Goal: Task Accomplishment & Management: Manage account settings

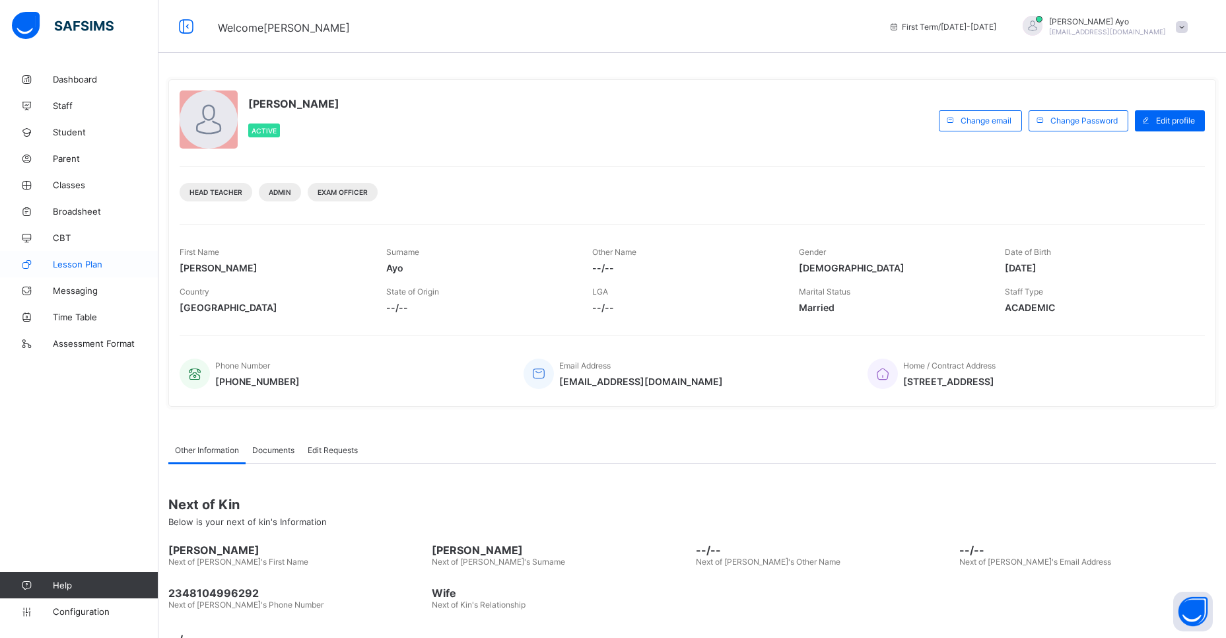
click at [81, 265] on span "Lesson Plan" at bounding box center [106, 264] width 106 height 11
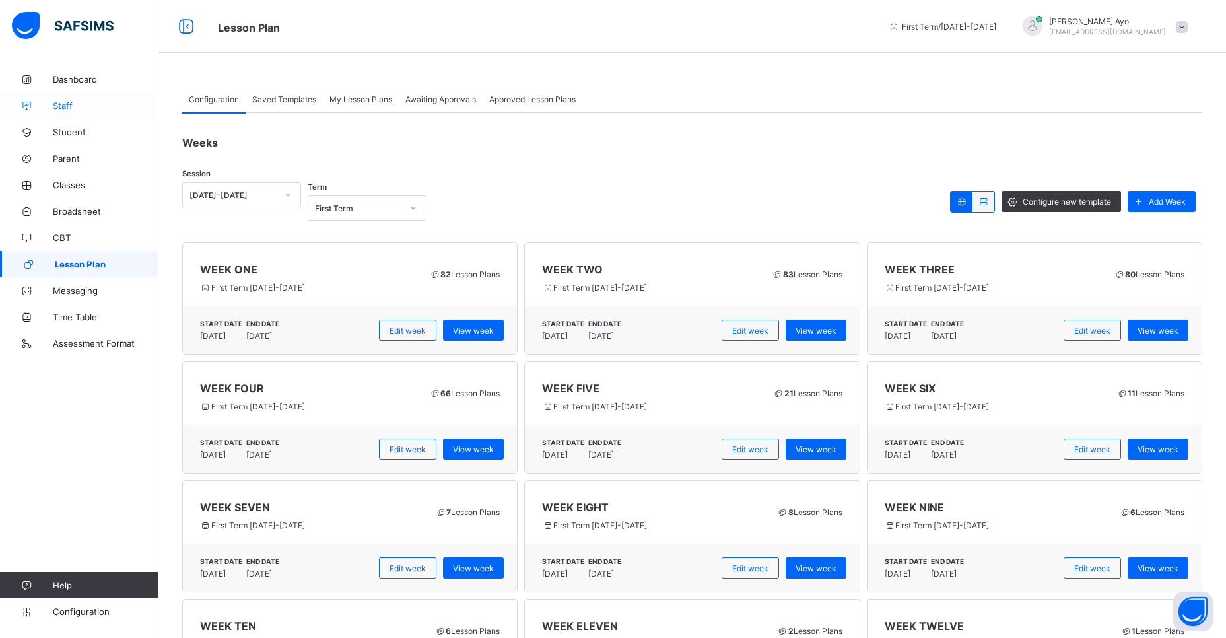
click at [65, 108] on span "Staff" at bounding box center [106, 105] width 106 height 11
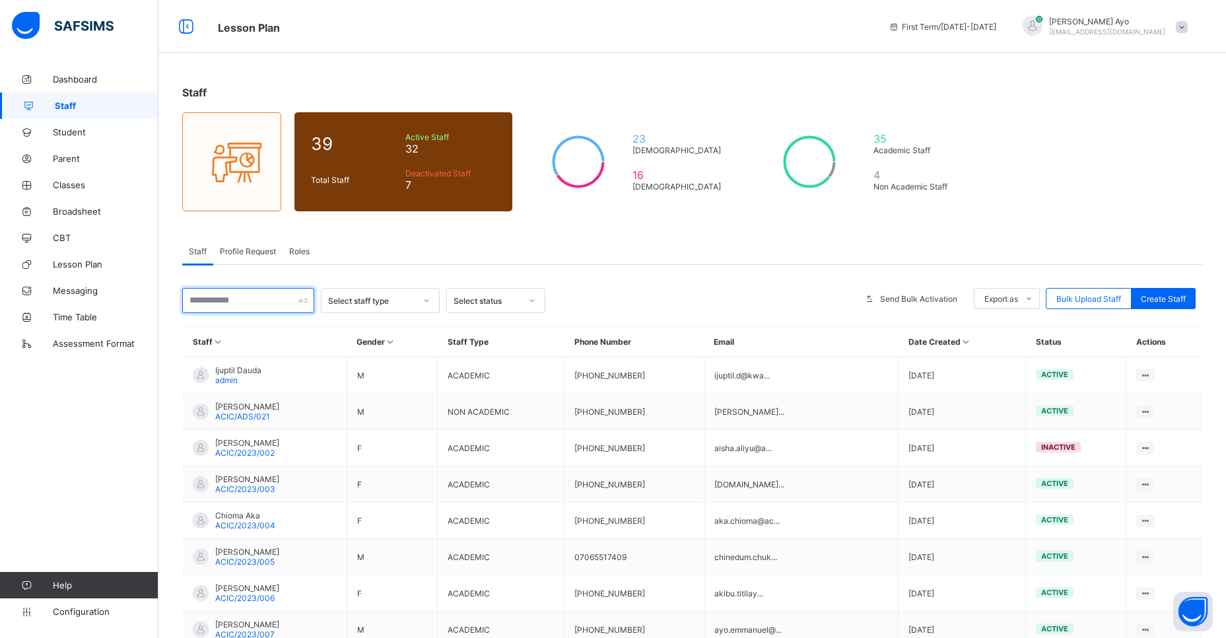
click at [277, 297] on input "text" at bounding box center [248, 300] width 132 height 25
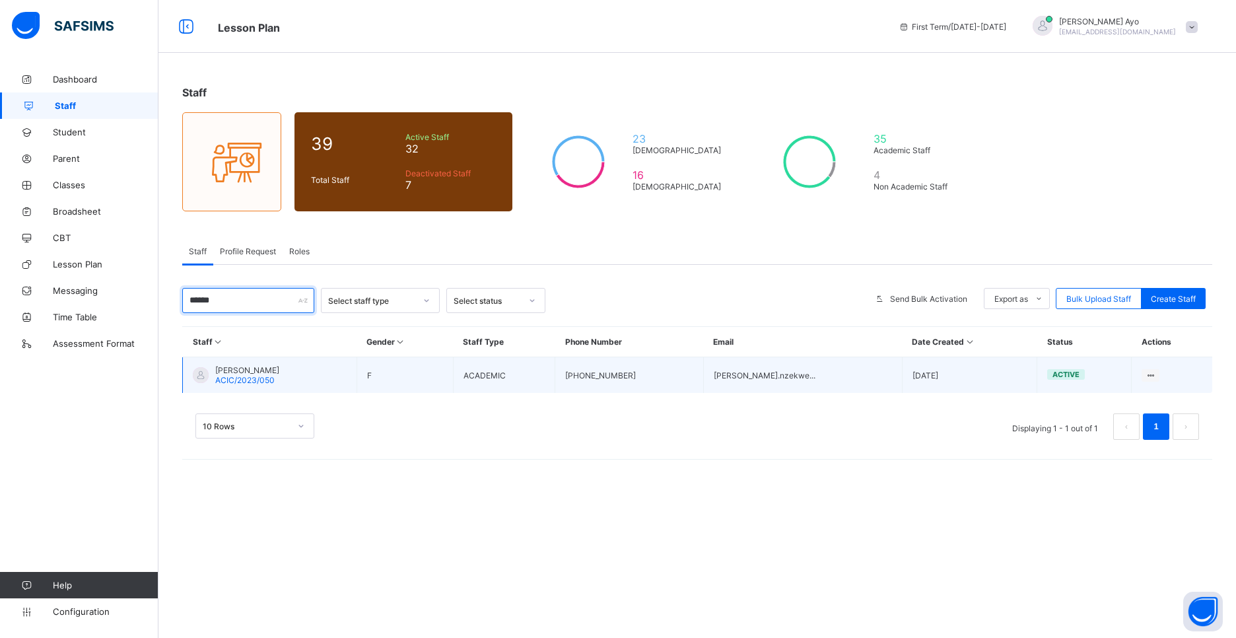
type input "******"
click at [279, 378] on div "[PERSON_NAME] ACIC/2023/050" at bounding box center [247, 375] width 64 height 20
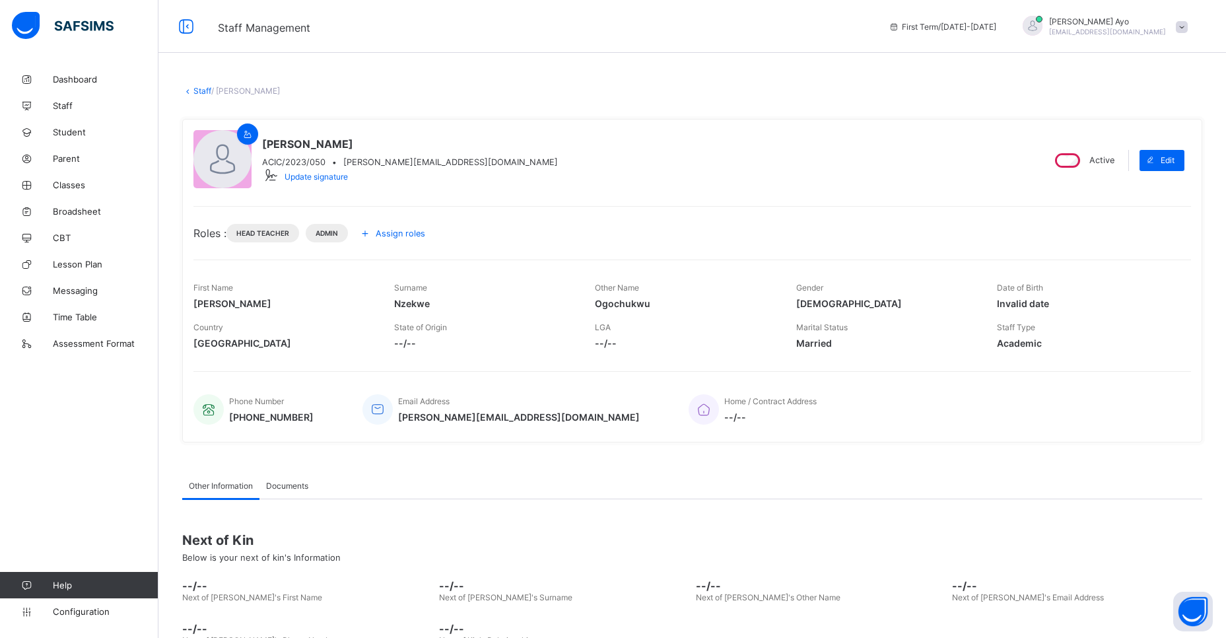
click at [392, 234] on span "Assign roles" at bounding box center [401, 233] width 50 height 10
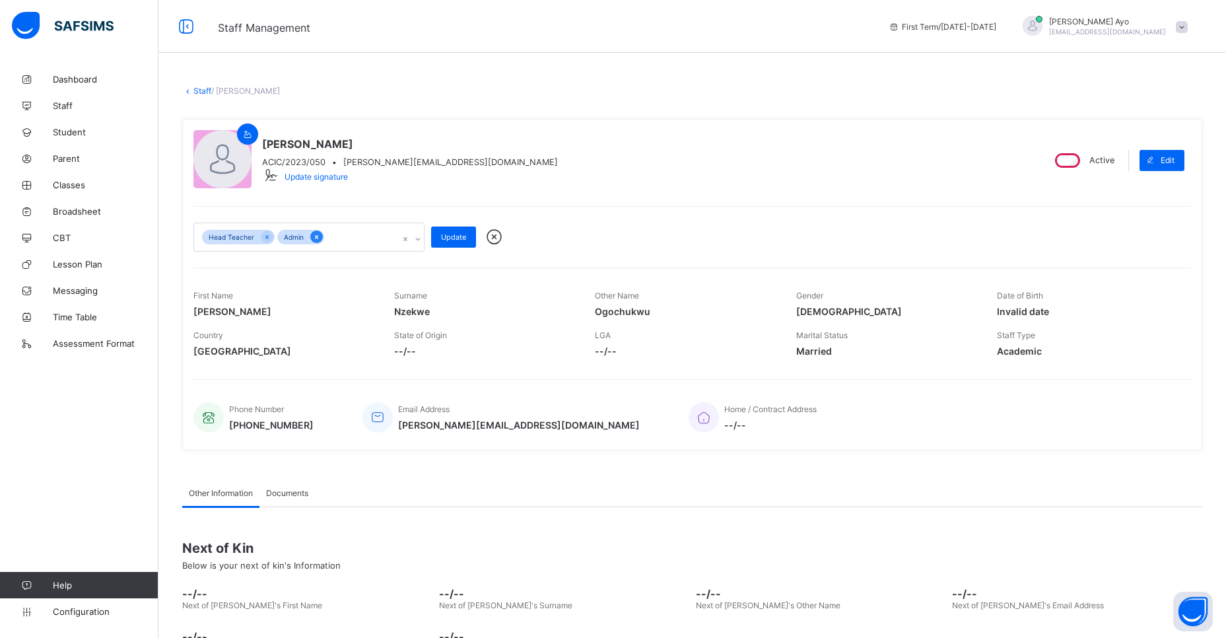
click at [316, 236] on icon at bounding box center [316, 236] width 7 height 9
click at [265, 235] on icon at bounding box center [266, 236] width 7 height 9
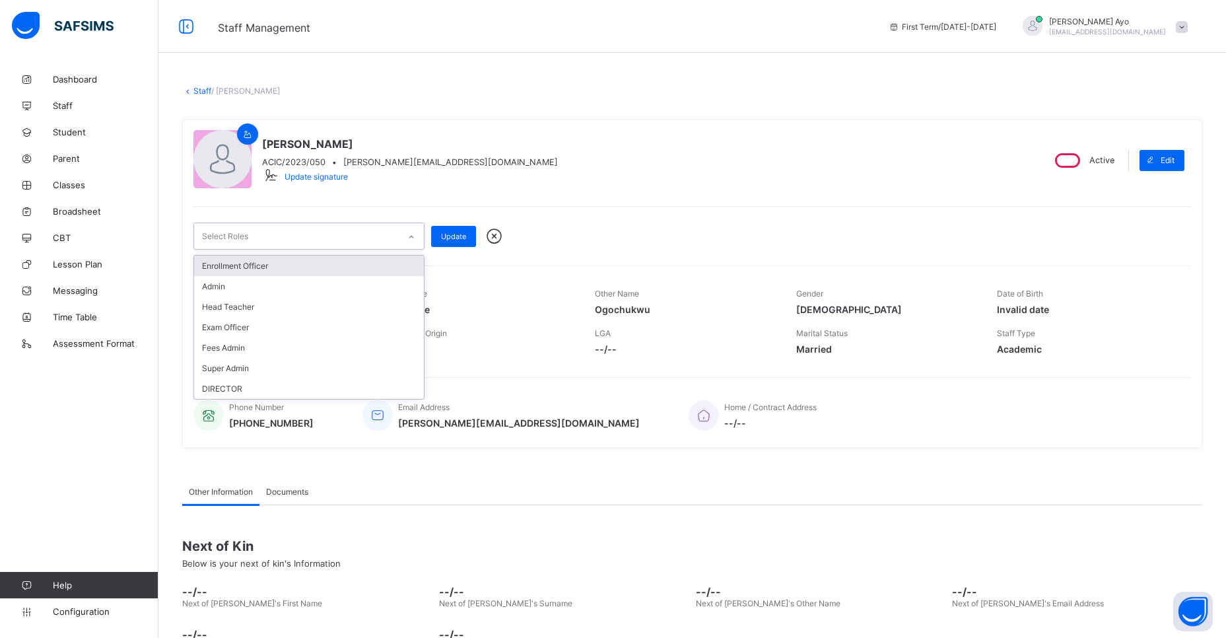
click at [419, 236] on div at bounding box center [411, 236] width 22 height 21
click at [329, 230] on div "Select Roles" at bounding box center [296, 236] width 205 height 26
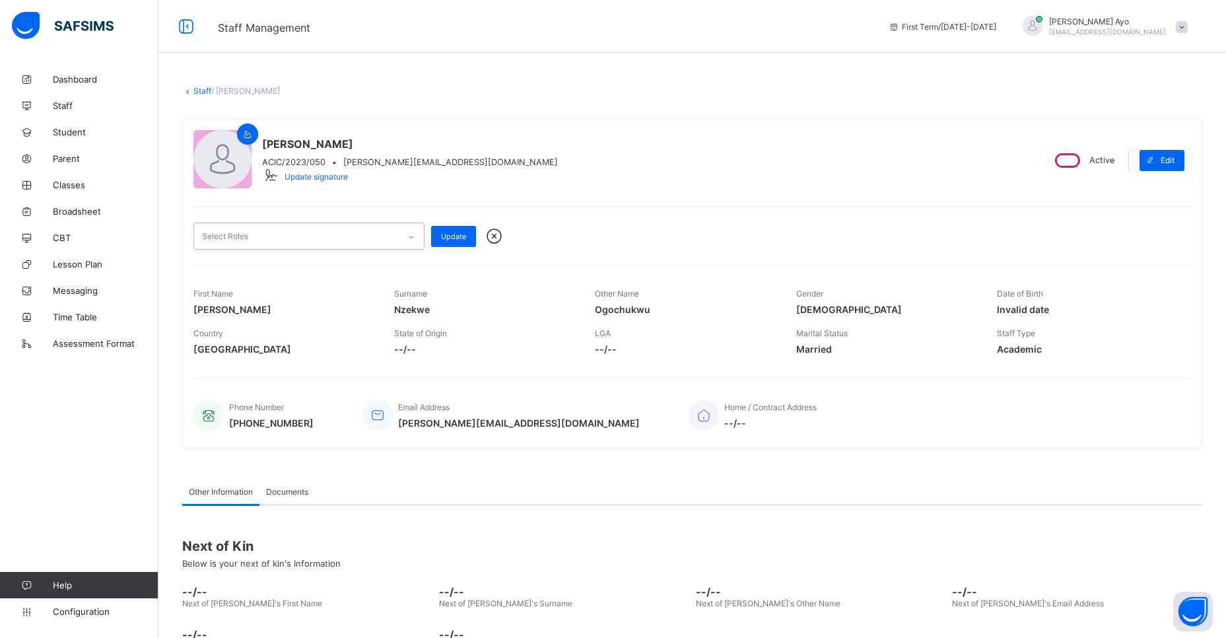
click at [547, 236] on div "option Head Teacher, deselected. 0 results available. Select is focused ,type t…" at bounding box center [692, 235] width 998 height 27
click at [77, 82] on span "Dashboard" at bounding box center [106, 79] width 106 height 11
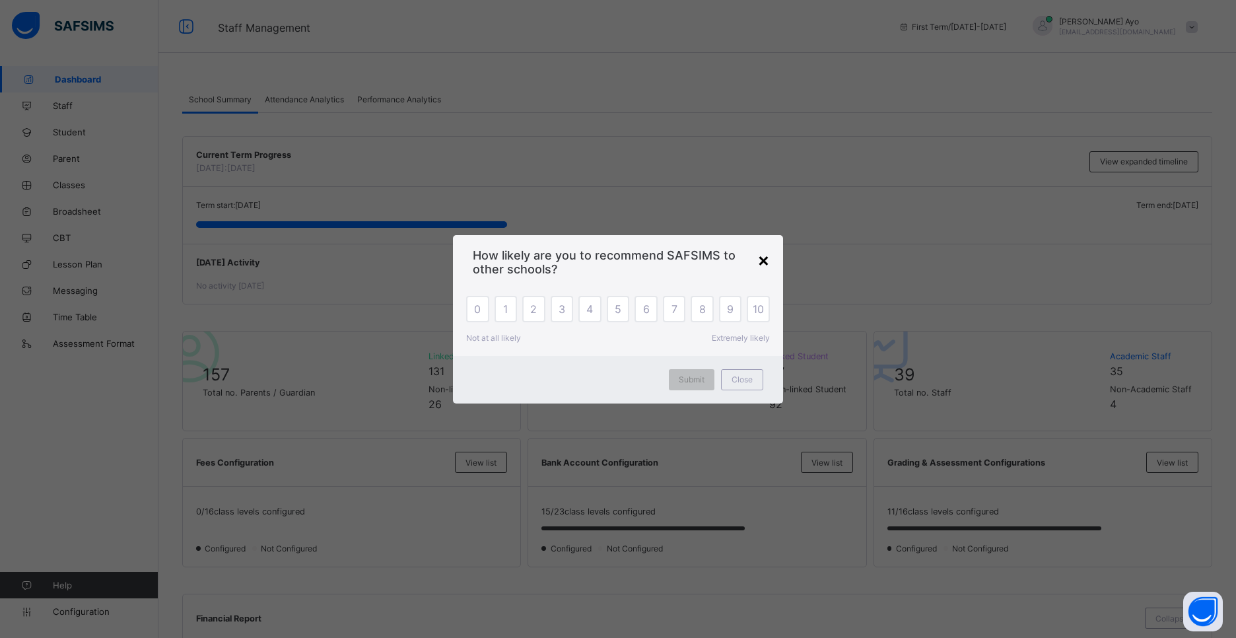
click at [763, 263] on div "×" at bounding box center [763, 259] width 13 height 22
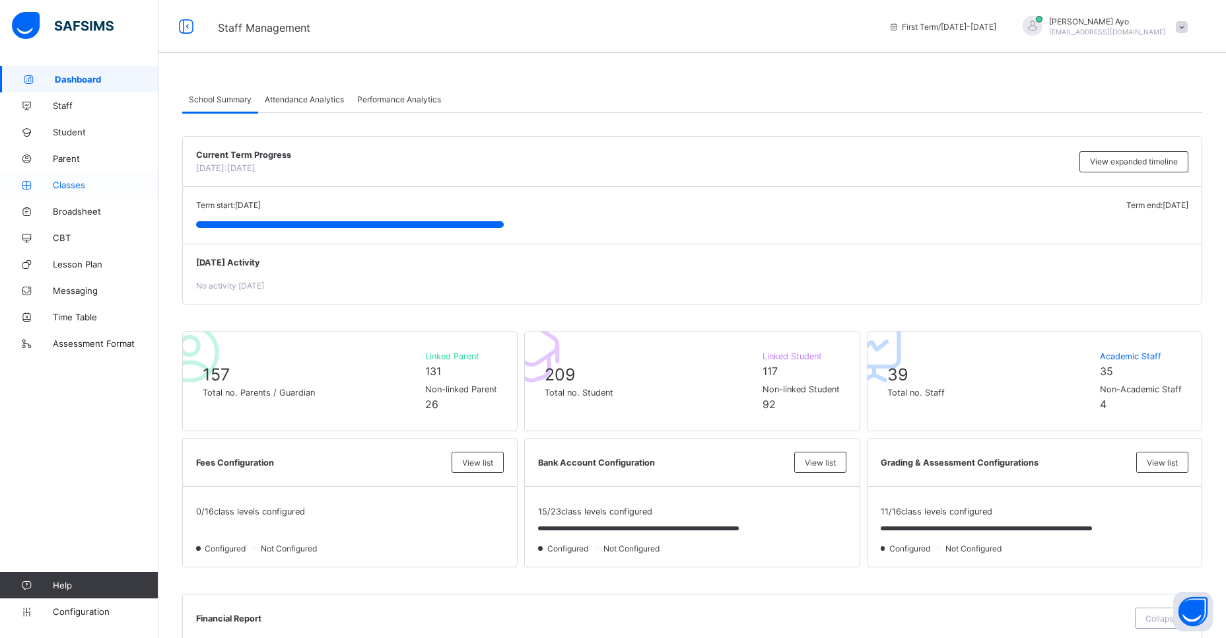
click at [75, 185] on span "Classes" at bounding box center [106, 185] width 106 height 11
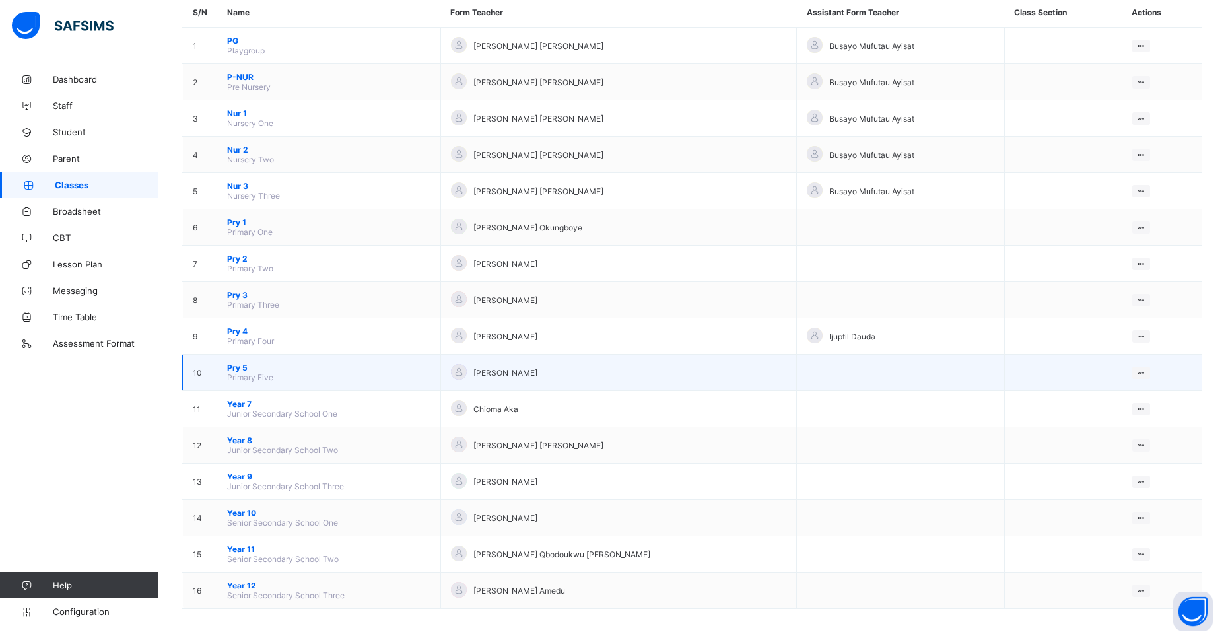
scroll to position [131, 0]
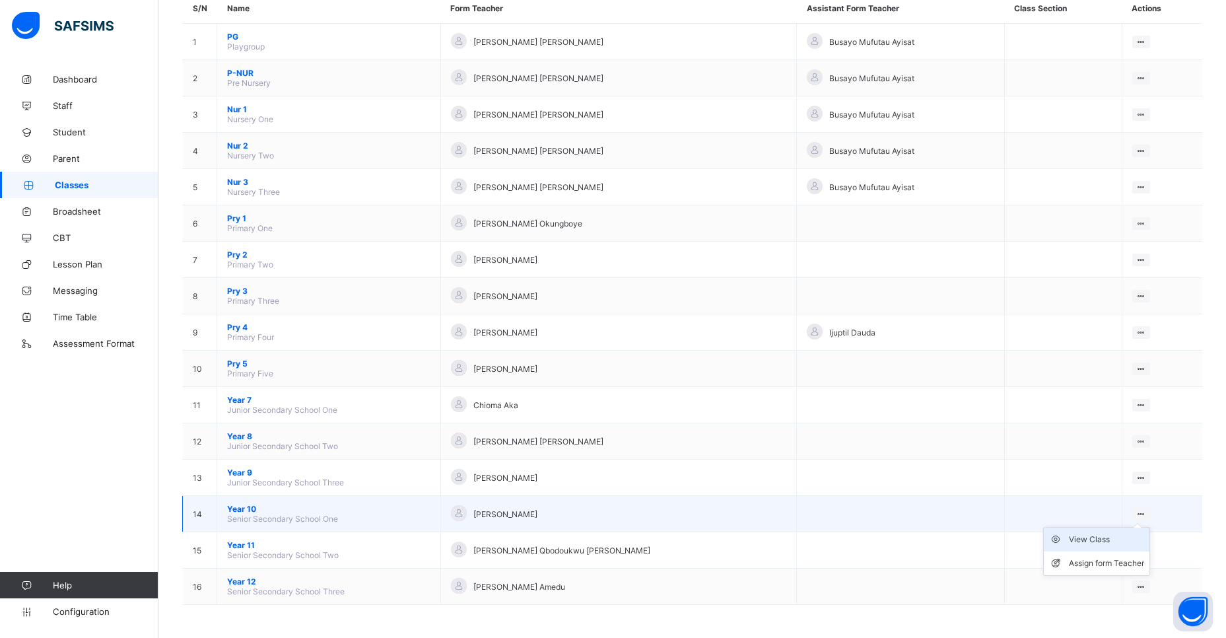
click at [1093, 543] on div "View Class" at bounding box center [1106, 539] width 75 height 13
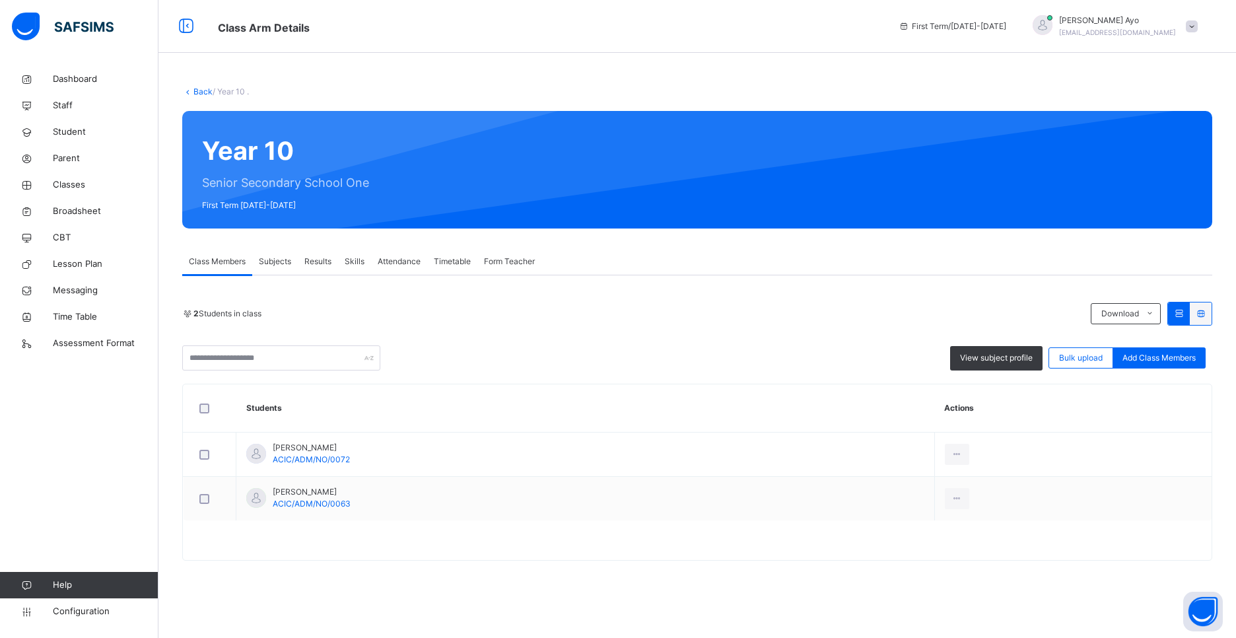
click at [277, 256] on span "Subjects" at bounding box center [275, 262] width 32 height 12
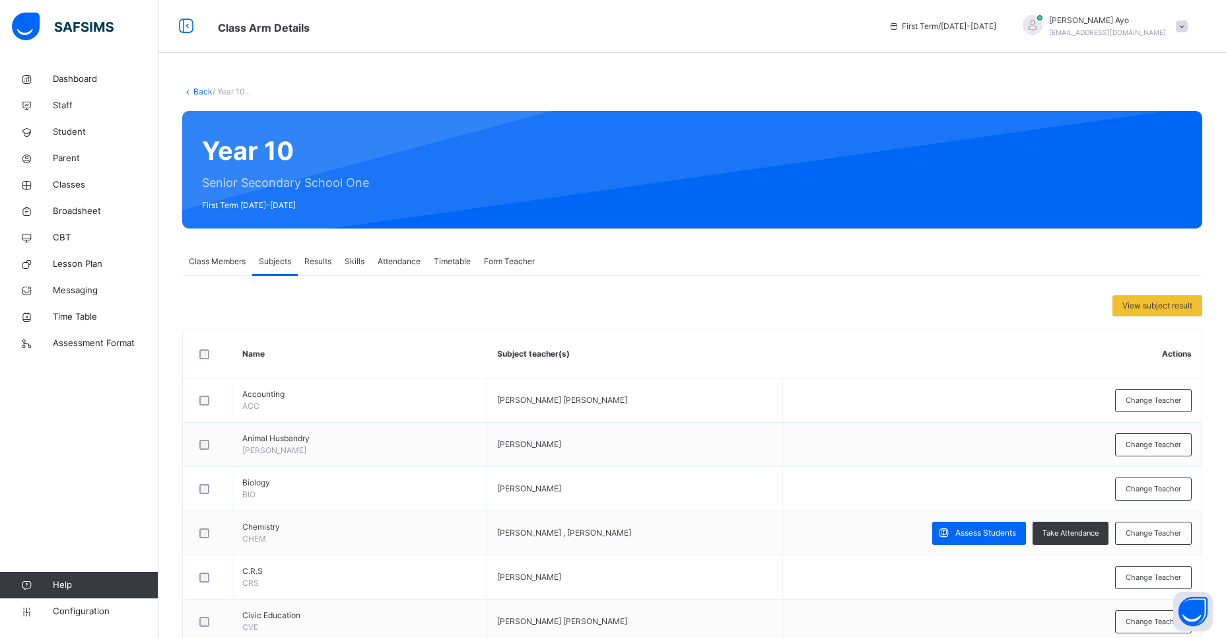
scroll to position [574, 0]
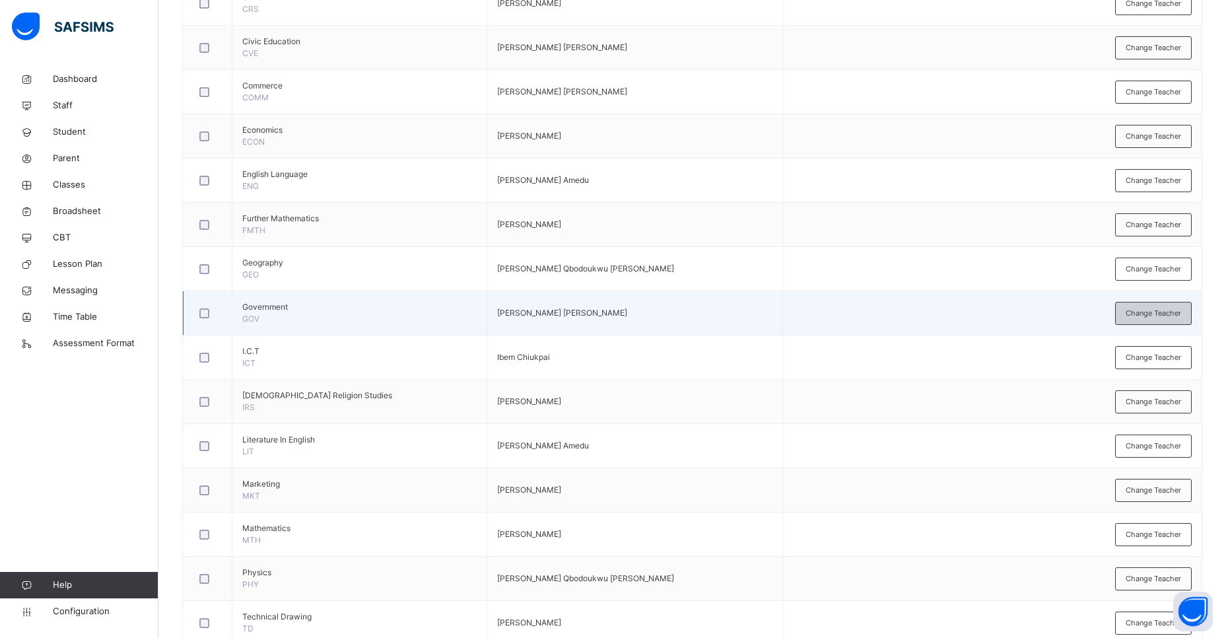
click at [1161, 316] on span "Change Teacher" at bounding box center [1153, 313] width 55 height 11
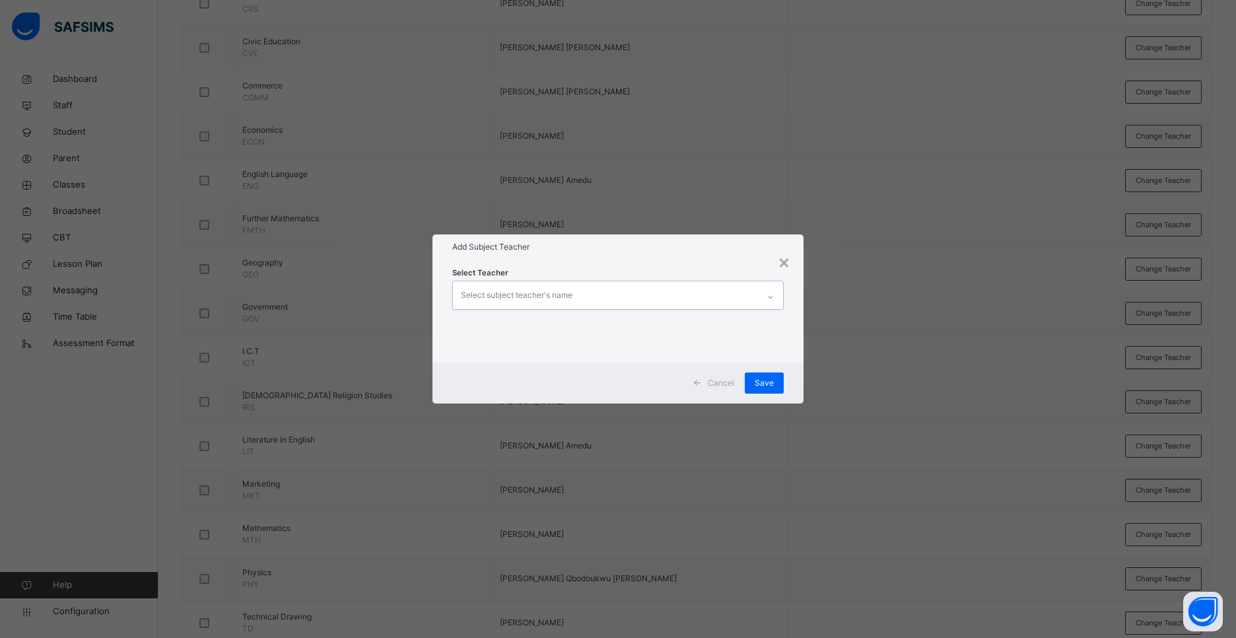
type input "*"
click at [528, 329] on div "[PERSON_NAME]" at bounding box center [618, 327] width 330 height 22
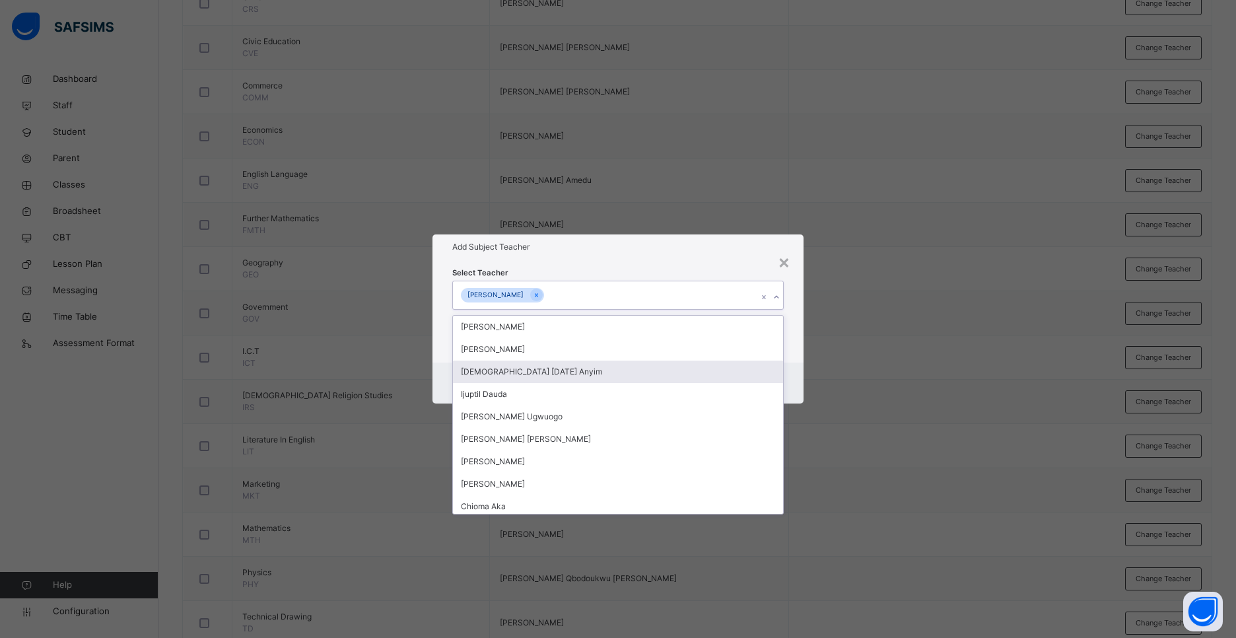
click at [790, 288] on div "Select Teacher option [PERSON_NAME], selected. option [DEMOGRAPHIC_DATA] [DATE]…" at bounding box center [617, 310] width 371 height 103
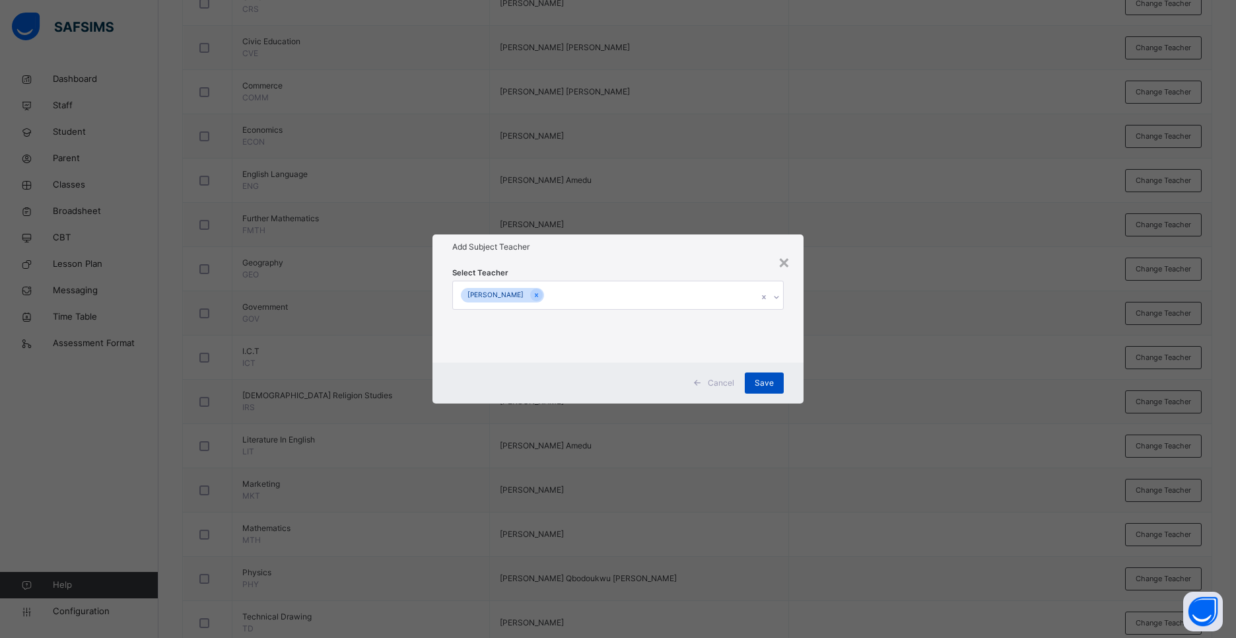
click at [761, 383] on span "Save" at bounding box center [764, 383] width 19 height 12
click at [783, 383] on td "Change Teacher" at bounding box center [992, 402] width 419 height 44
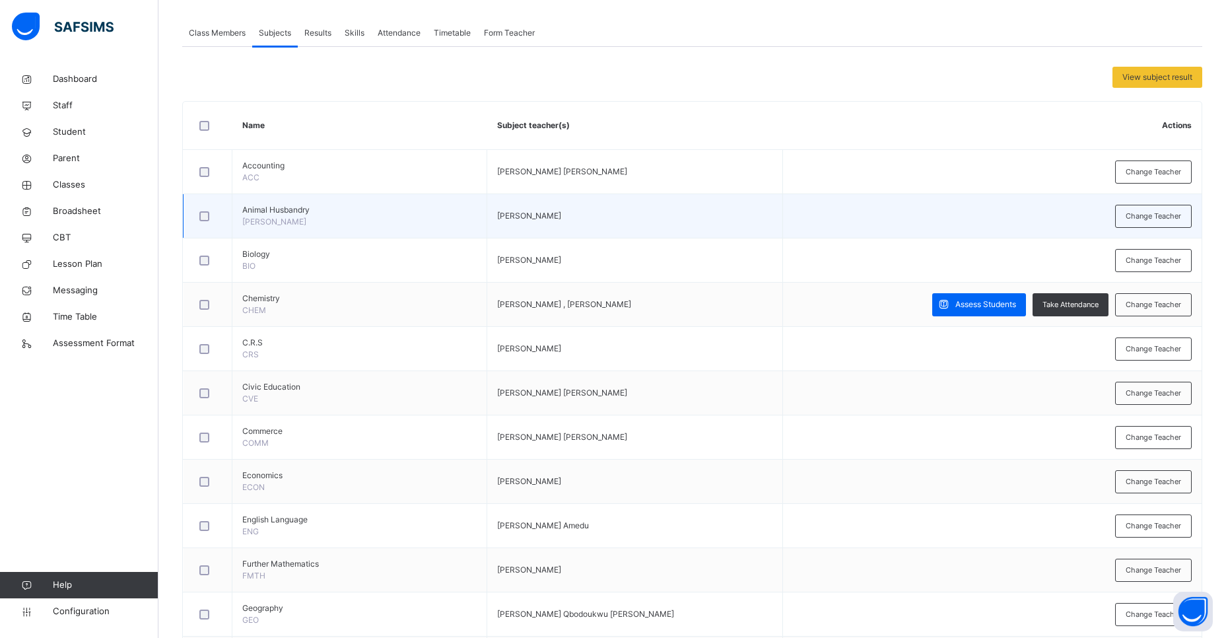
scroll to position [231, 0]
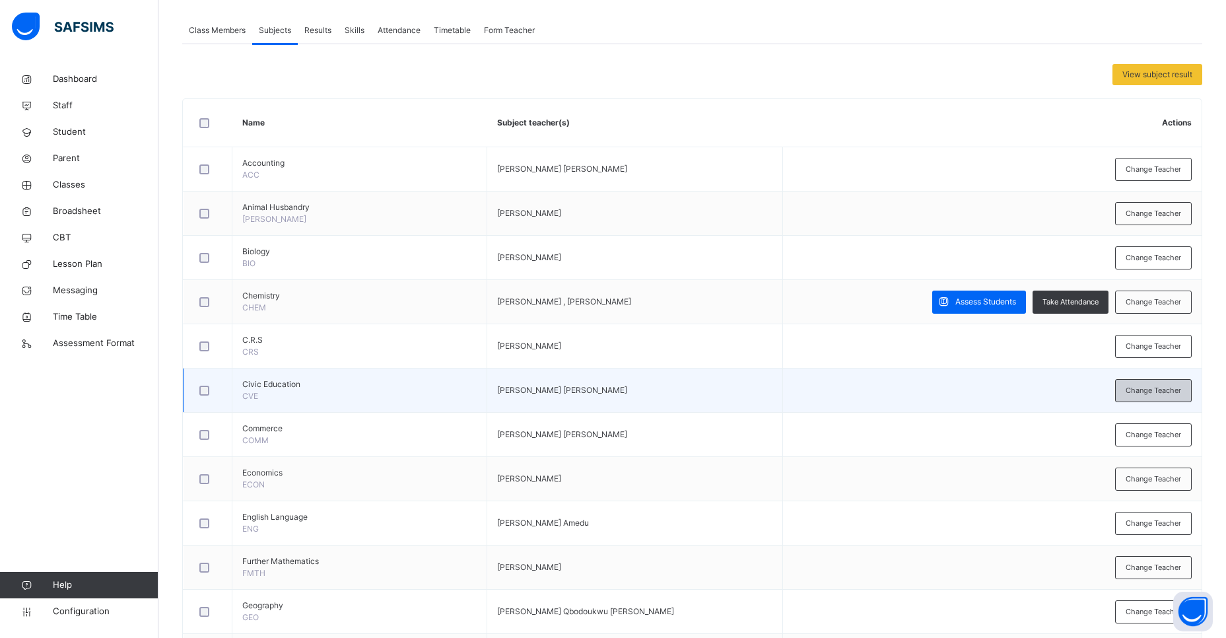
click at [1144, 385] on span "Change Teacher" at bounding box center [1153, 390] width 55 height 11
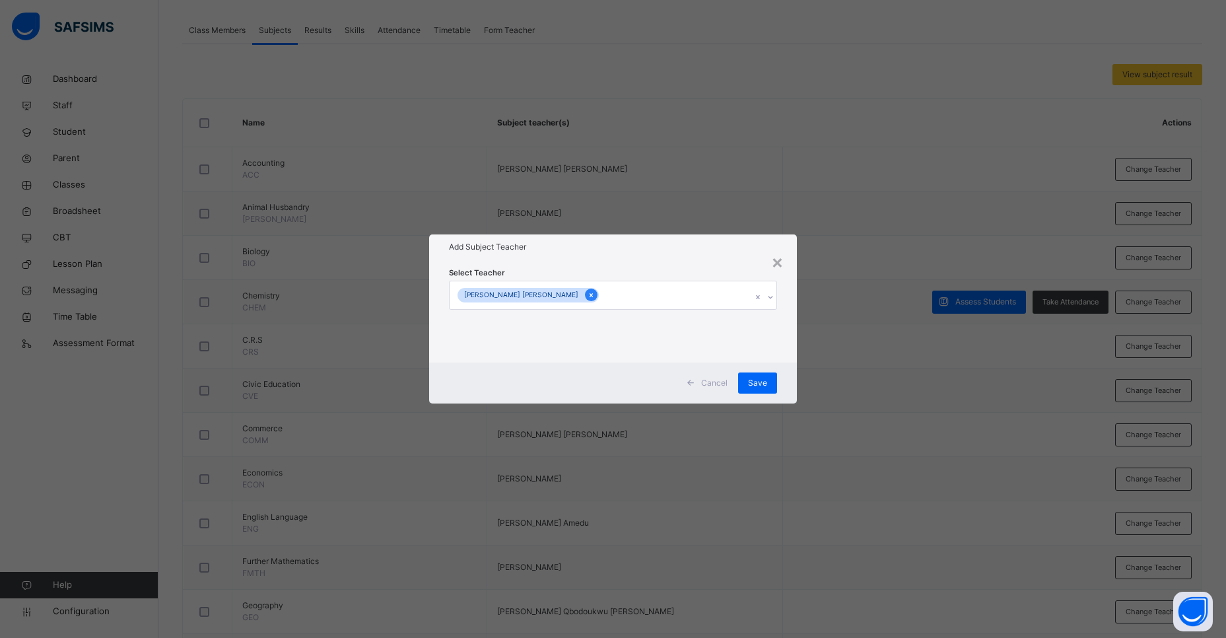
click at [588, 294] on icon at bounding box center [591, 294] width 7 height 9
type input "*"
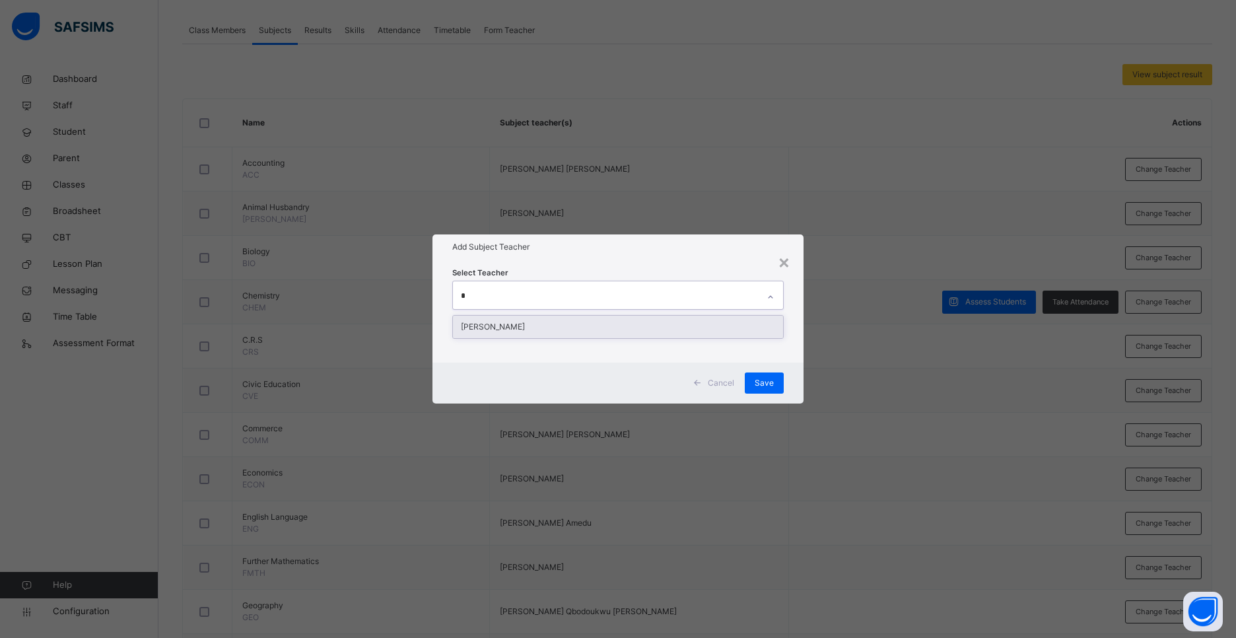
click at [506, 329] on div "[PERSON_NAME]" at bounding box center [618, 327] width 330 height 22
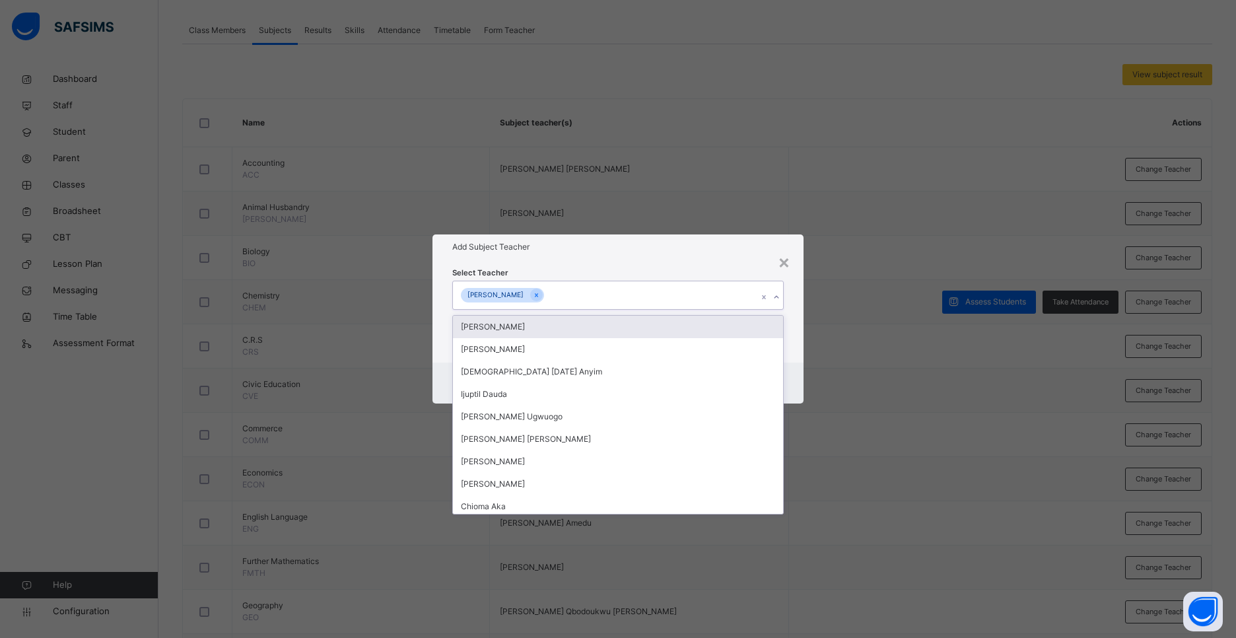
click at [741, 295] on div "[PERSON_NAME]" at bounding box center [605, 295] width 305 height 28
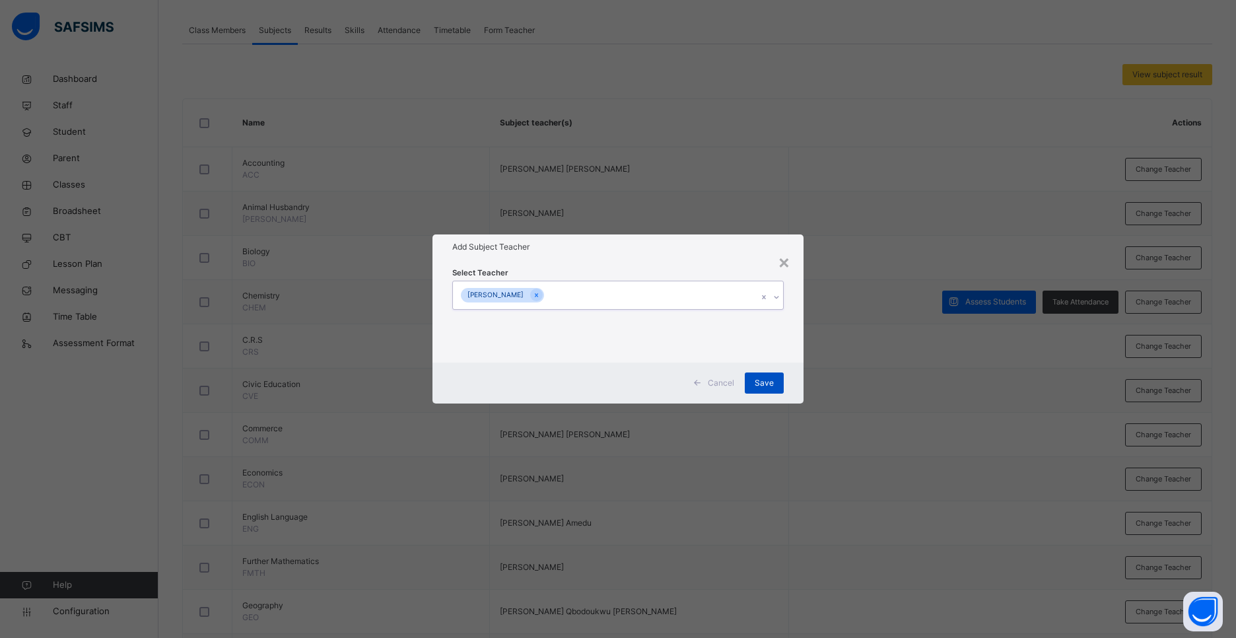
click at [756, 381] on span "Save" at bounding box center [764, 383] width 19 height 12
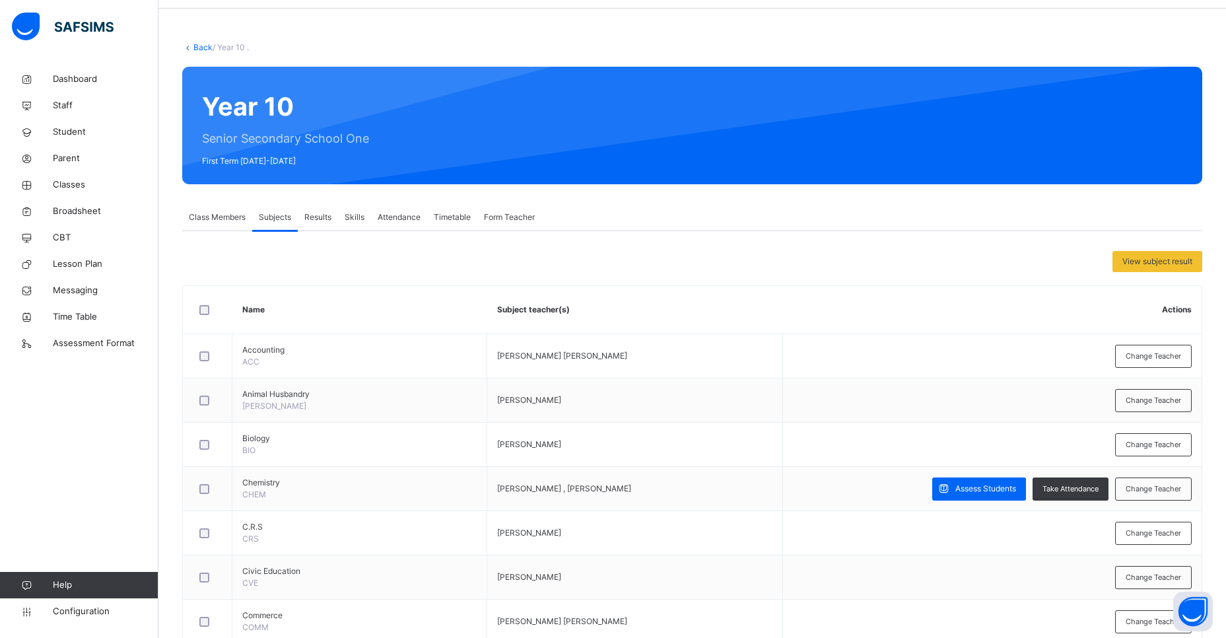
scroll to position [40, 0]
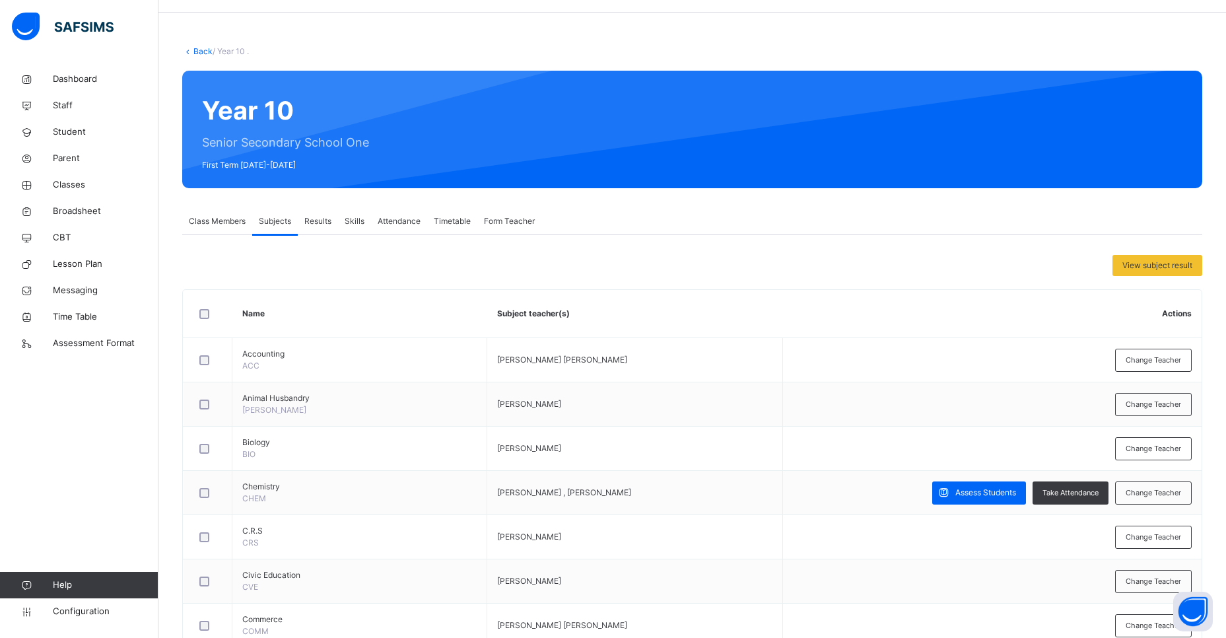
click at [201, 50] on link "Back" at bounding box center [202, 51] width 19 height 10
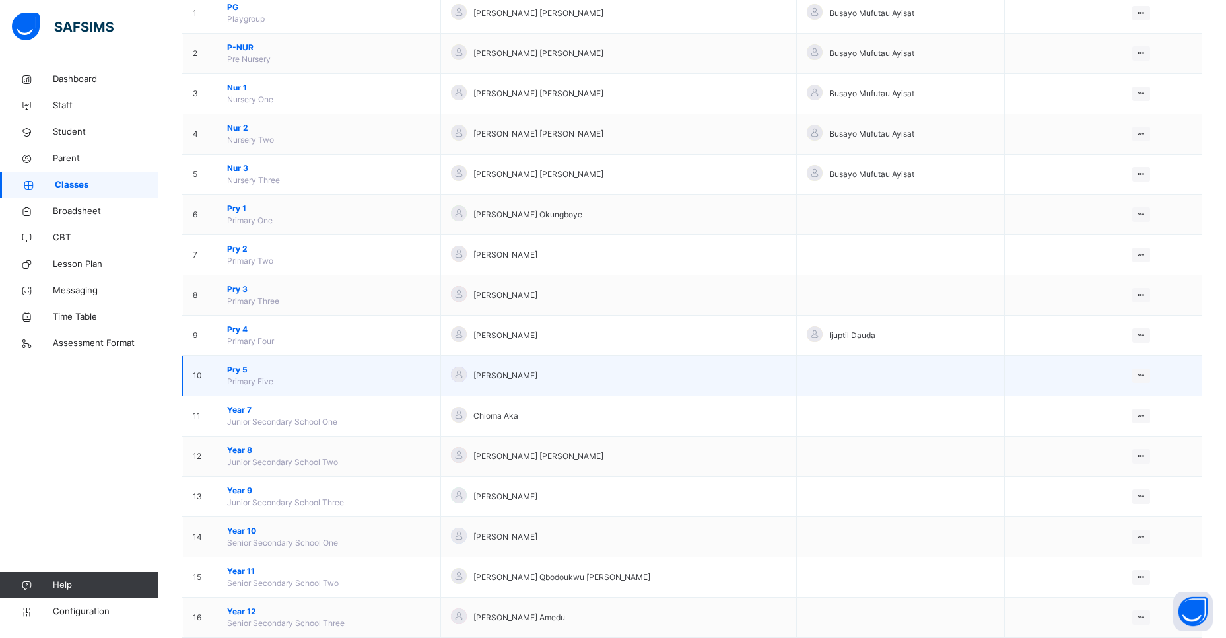
scroll to position [197, 0]
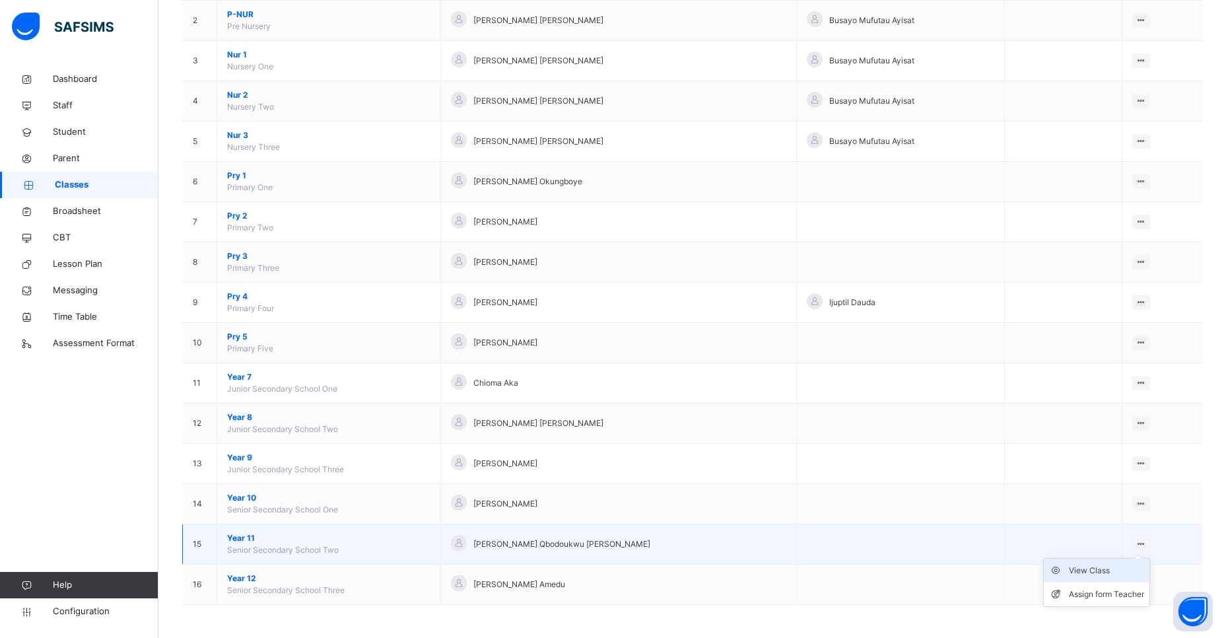
click at [1097, 570] on div "View Class" at bounding box center [1106, 570] width 75 height 13
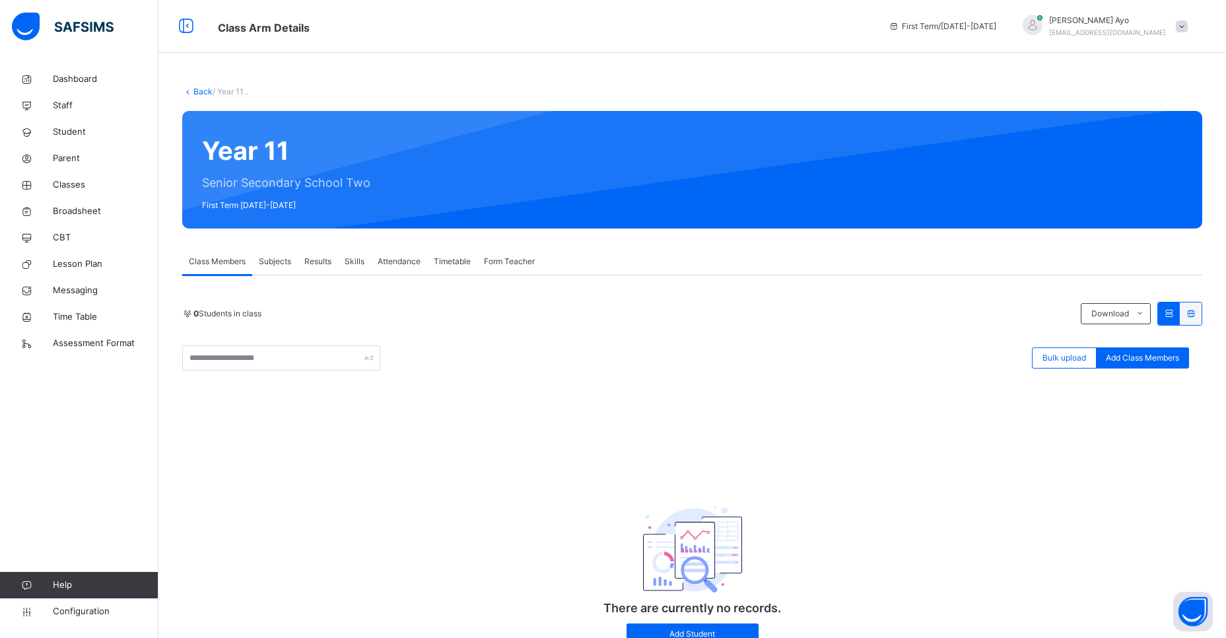
click at [271, 261] on span "Subjects" at bounding box center [275, 262] width 32 height 12
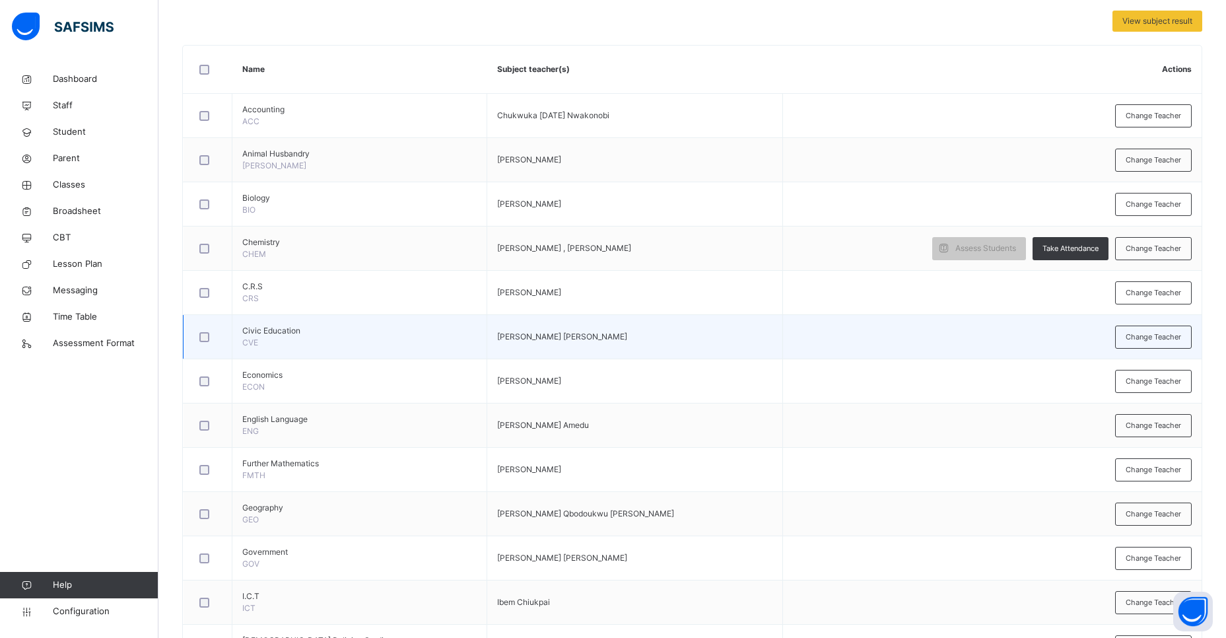
scroll to position [283, 0]
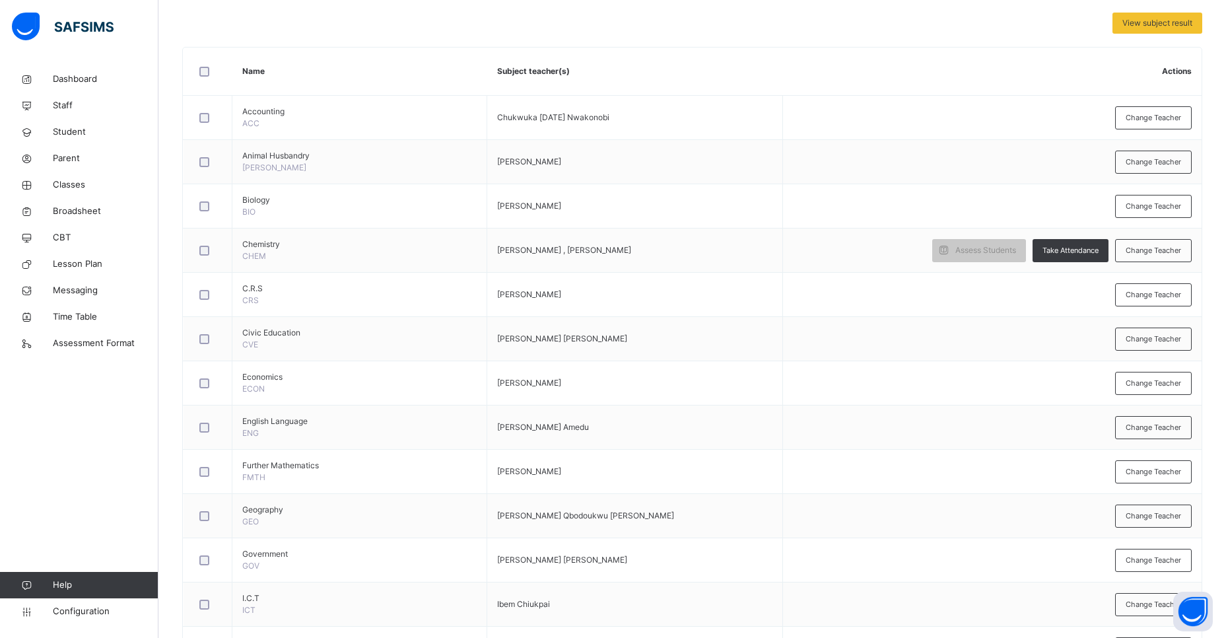
click at [1161, 340] on span "Change Teacher" at bounding box center [1153, 338] width 55 height 11
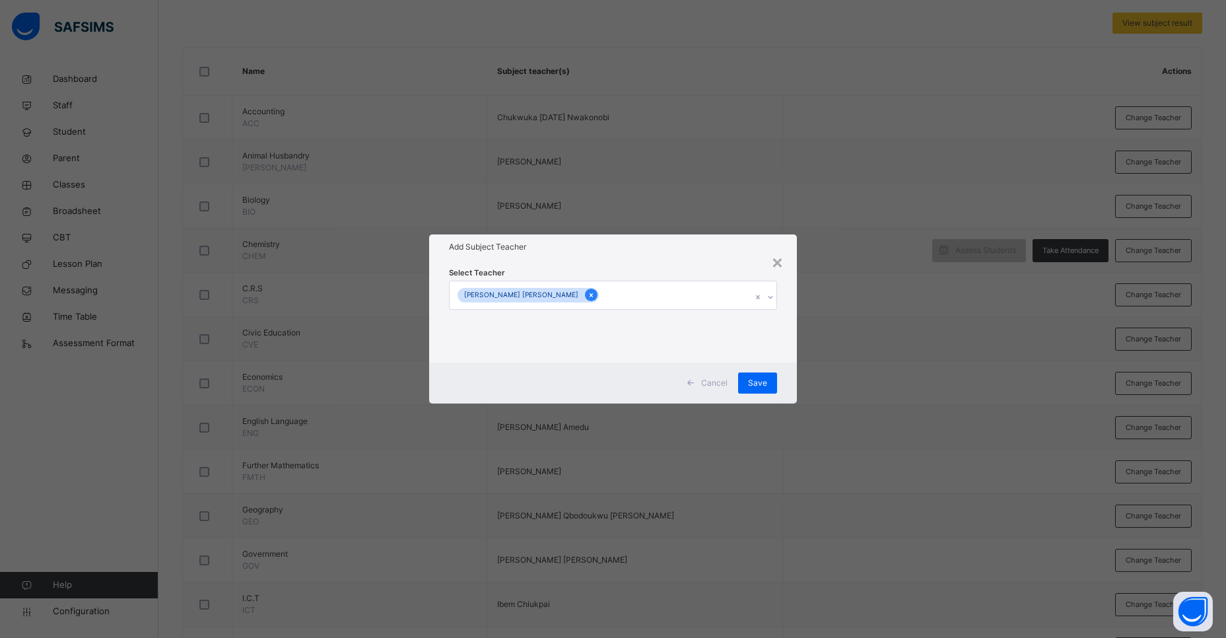
click at [588, 296] on icon at bounding box center [591, 294] width 7 height 9
type input "*"
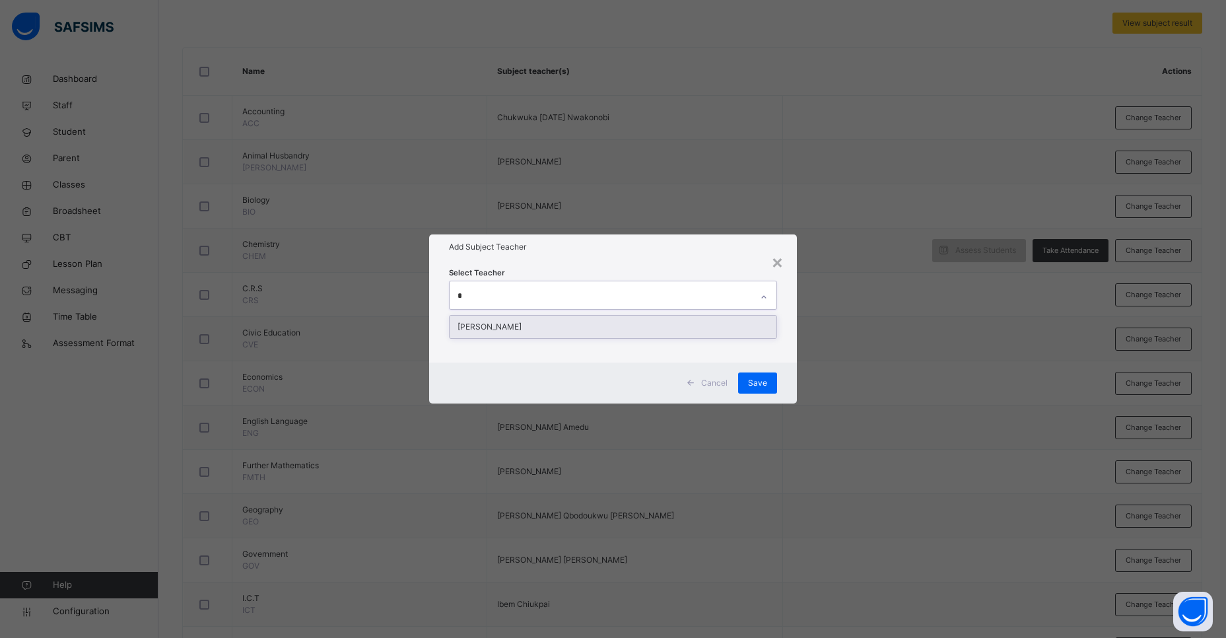
click at [516, 325] on div "[PERSON_NAME]" at bounding box center [613, 327] width 327 height 22
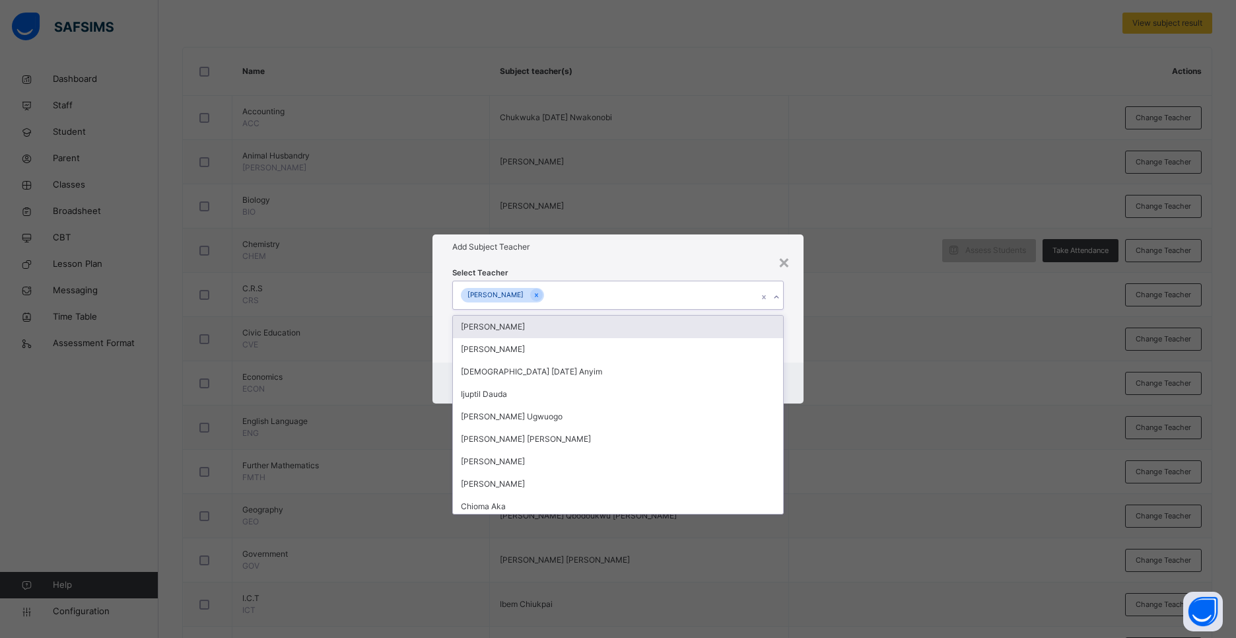
click at [736, 295] on div "[PERSON_NAME]" at bounding box center [605, 295] width 305 height 28
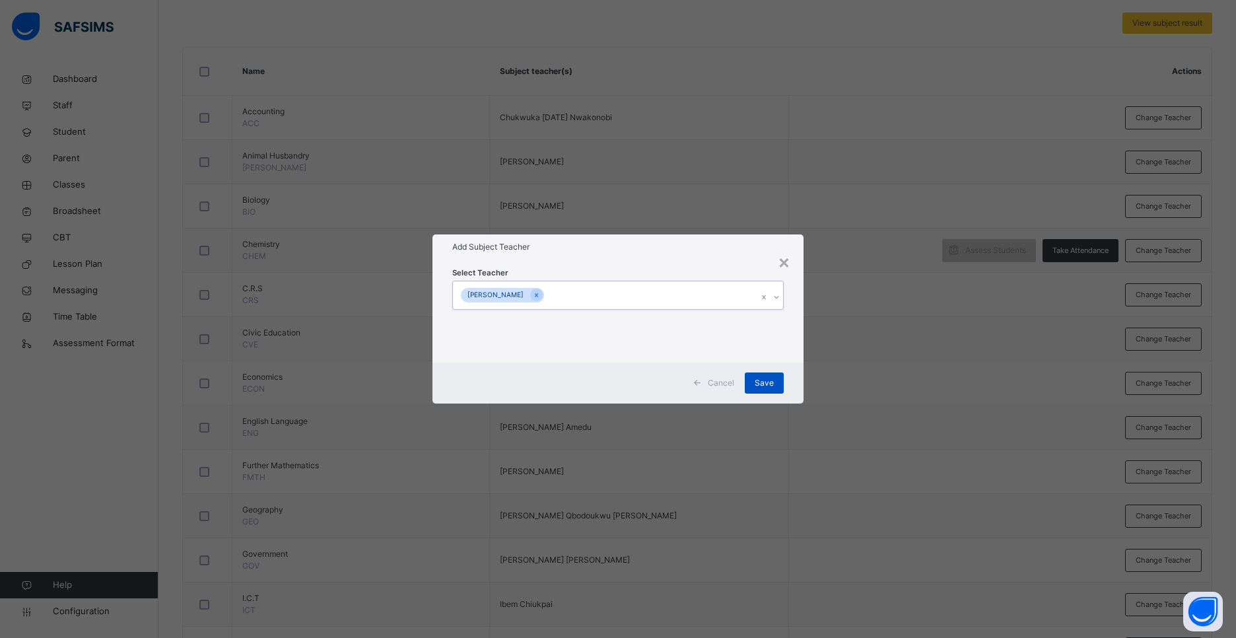
click at [761, 381] on span "Save" at bounding box center [764, 383] width 19 height 12
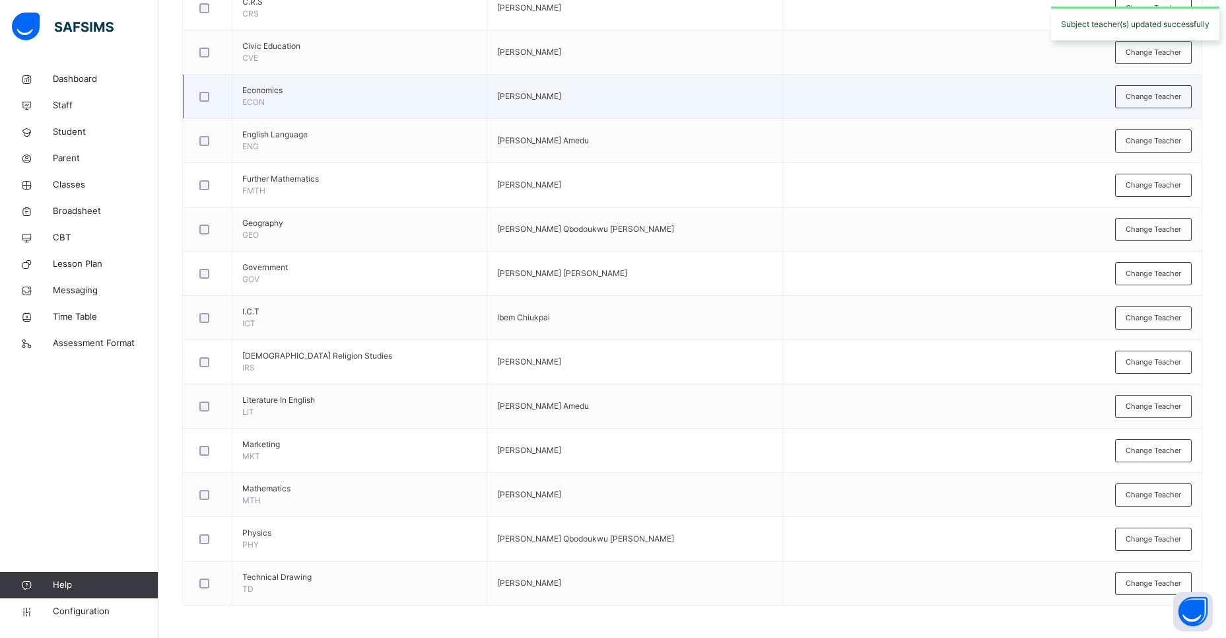
scroll to position [570, 0]
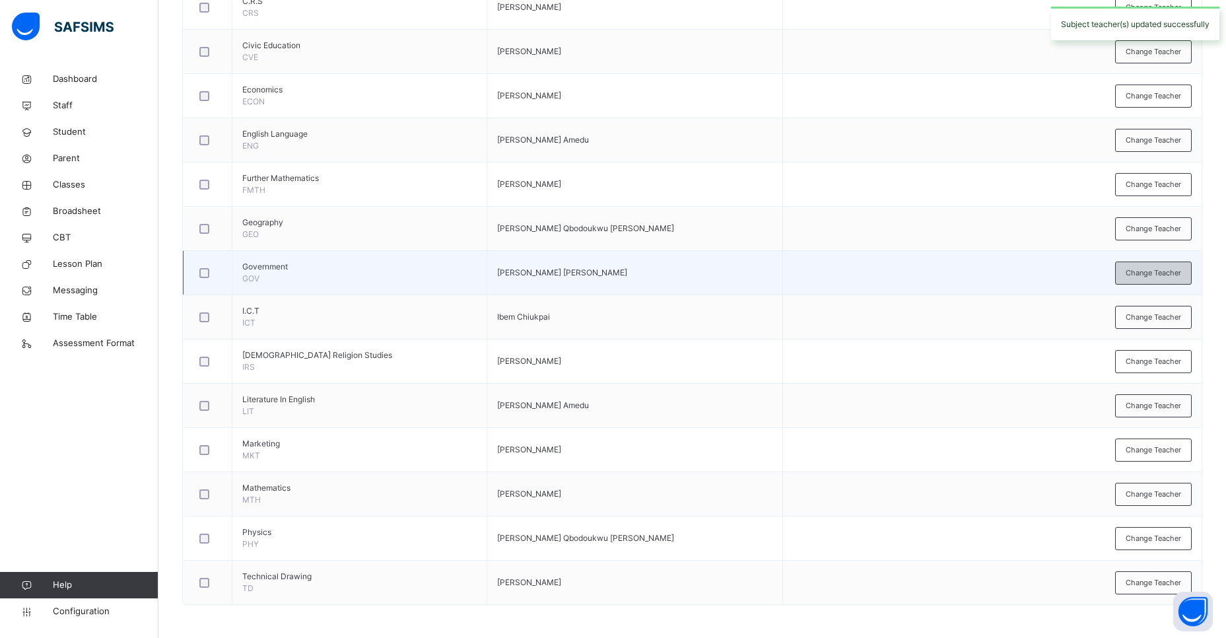
click at [1145, 273] on span "Change Teacher" at bounding box center [1153, 272] width 55 height 11
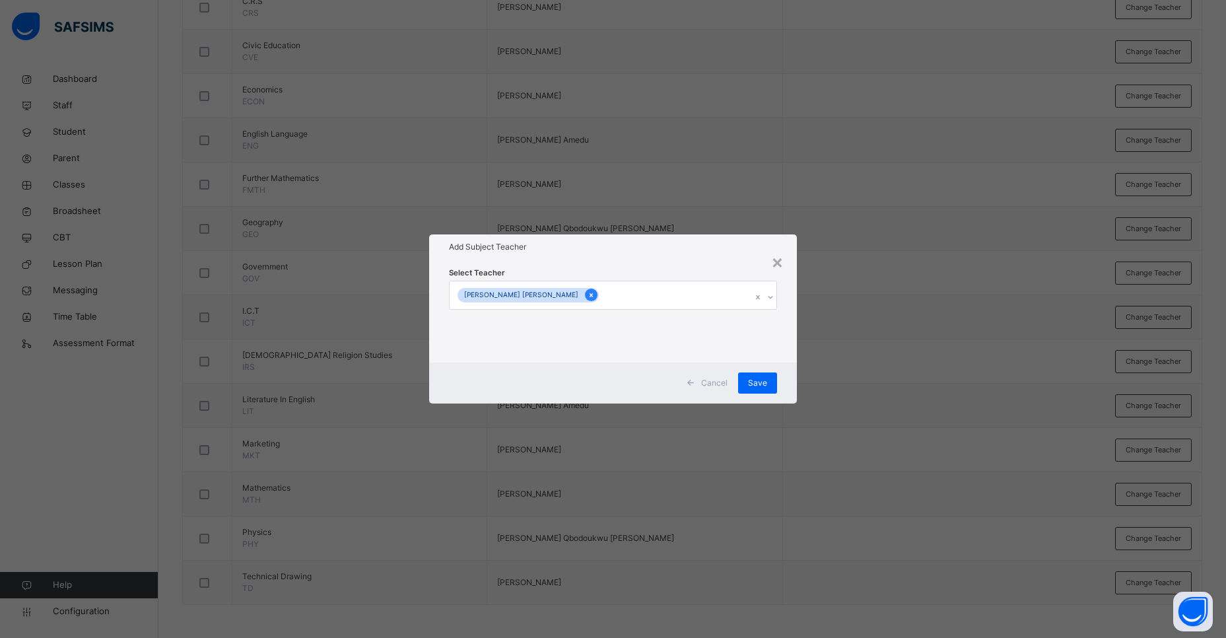
click at [588, 293] on icon at bounding box center [591, 294] width 7 height 9
type input "*"
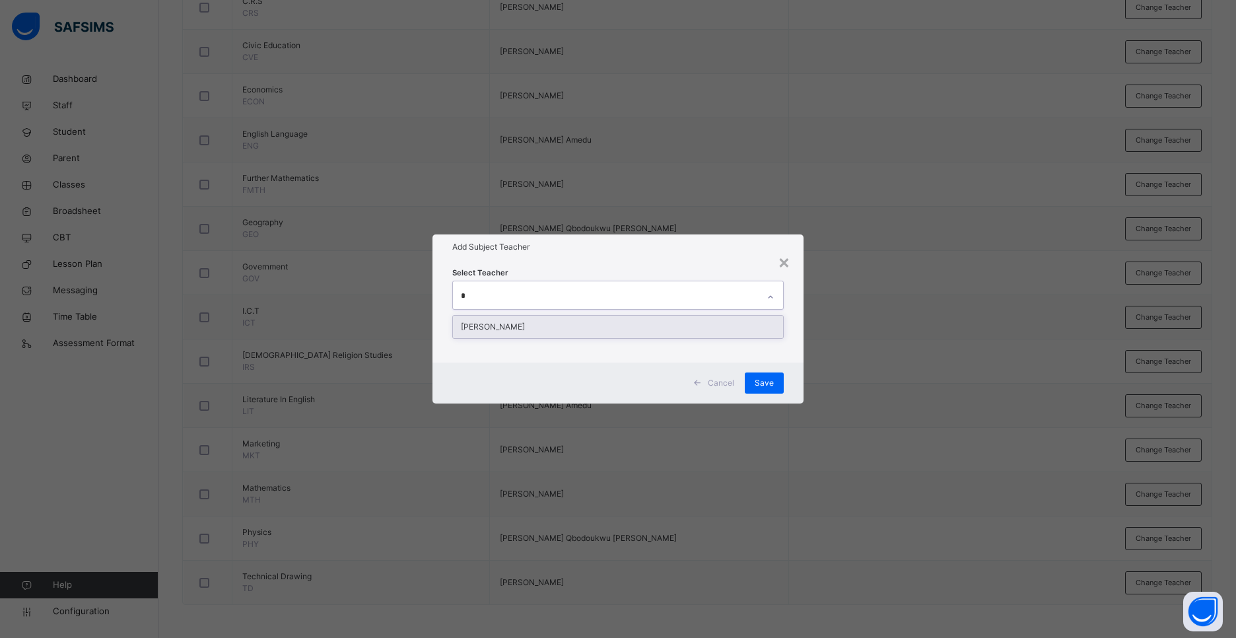
click at [514, 329] on div "[PERSON_NAME]" at bounding box center [618, 327] width 330 height 22
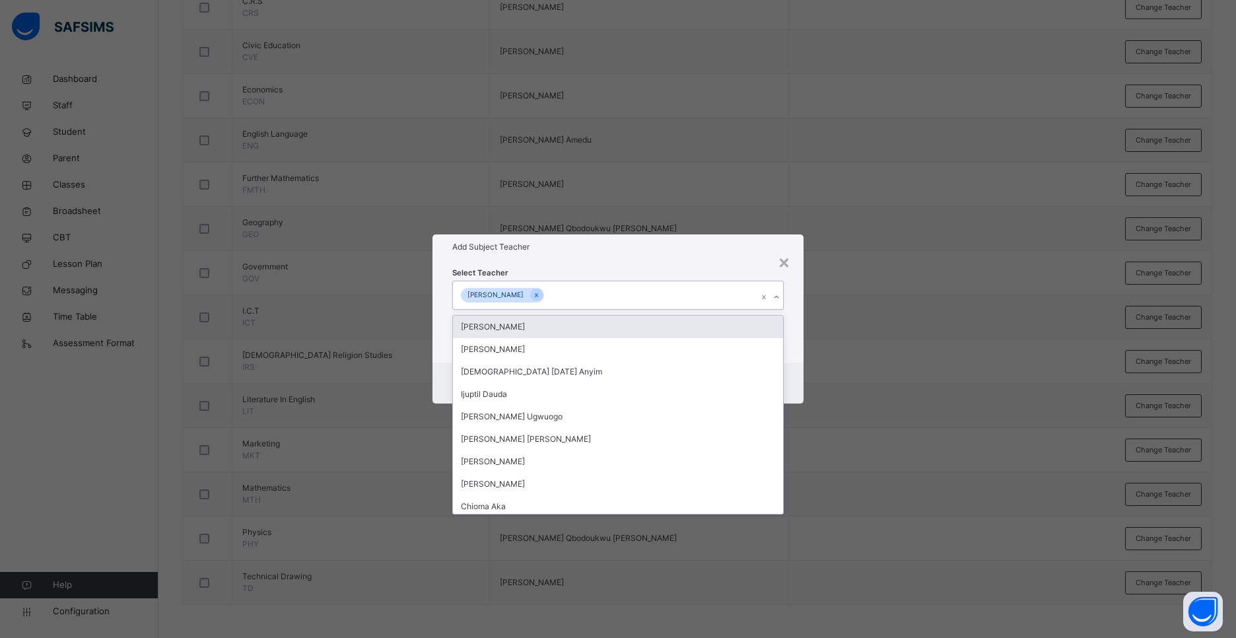
click at [638, 292] on div "[PERSON_NAME]" at bounding box center [605, 295] width 305 height 28
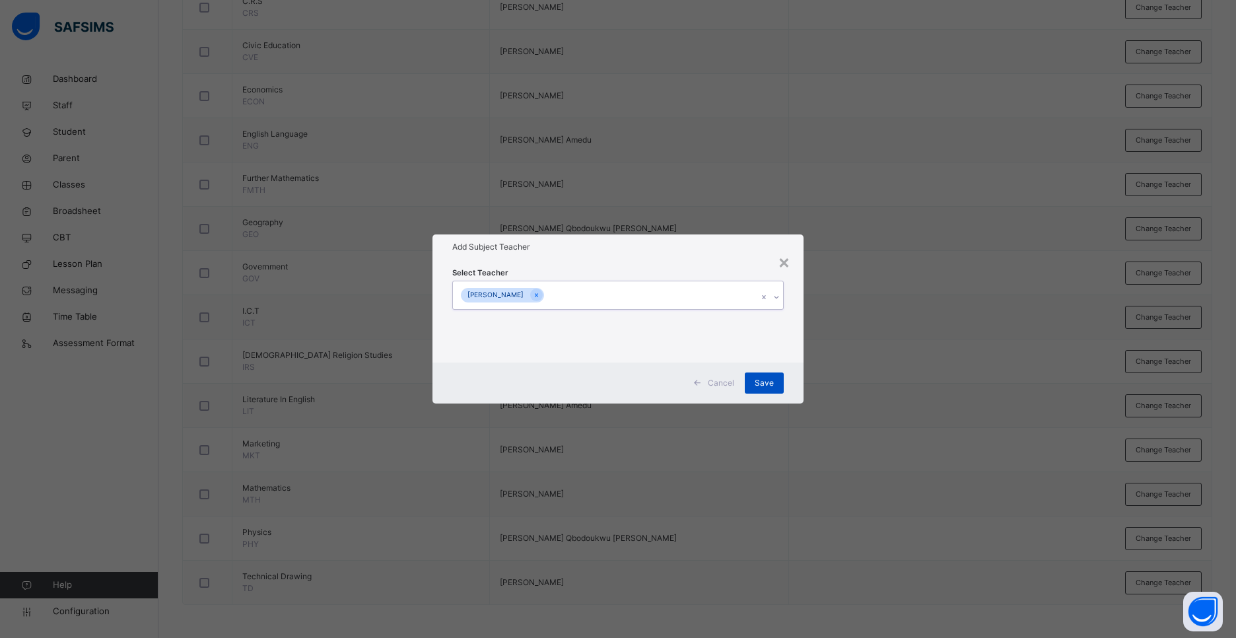
click at [764, 382] on span "Save" at bounding box center [764, 383] width 19 height 12
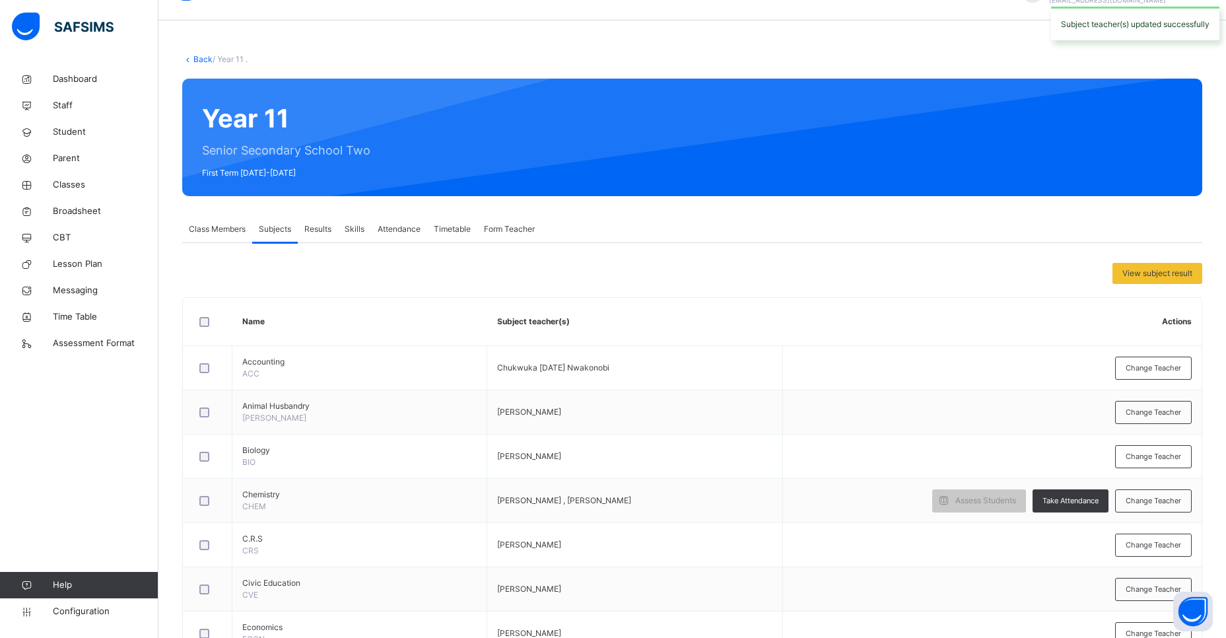
scroll to position [0, 0]
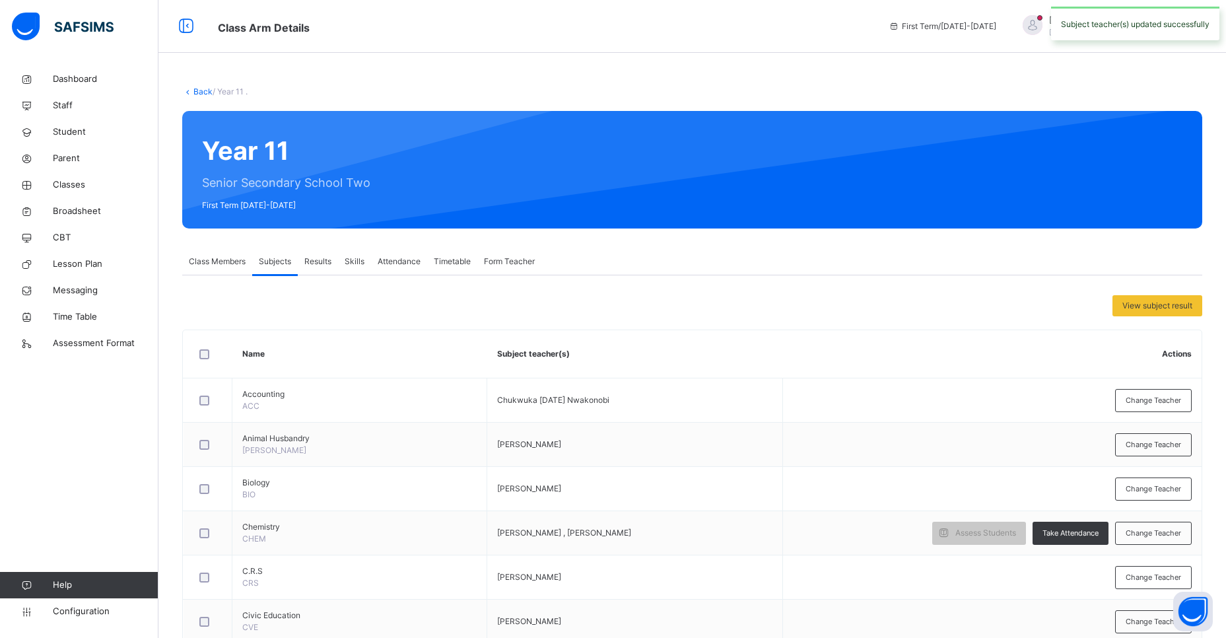
click at [198, 90] on link "Back" at bounding box center [202, 91] width 19 height 10
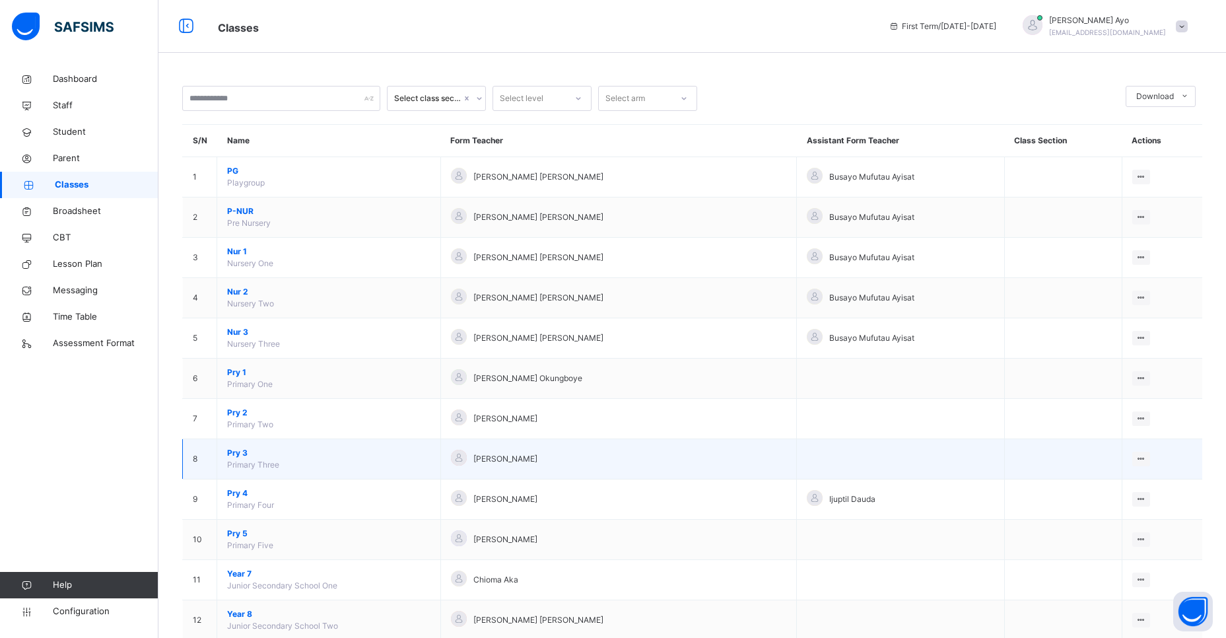
scroll to position [197, 0]
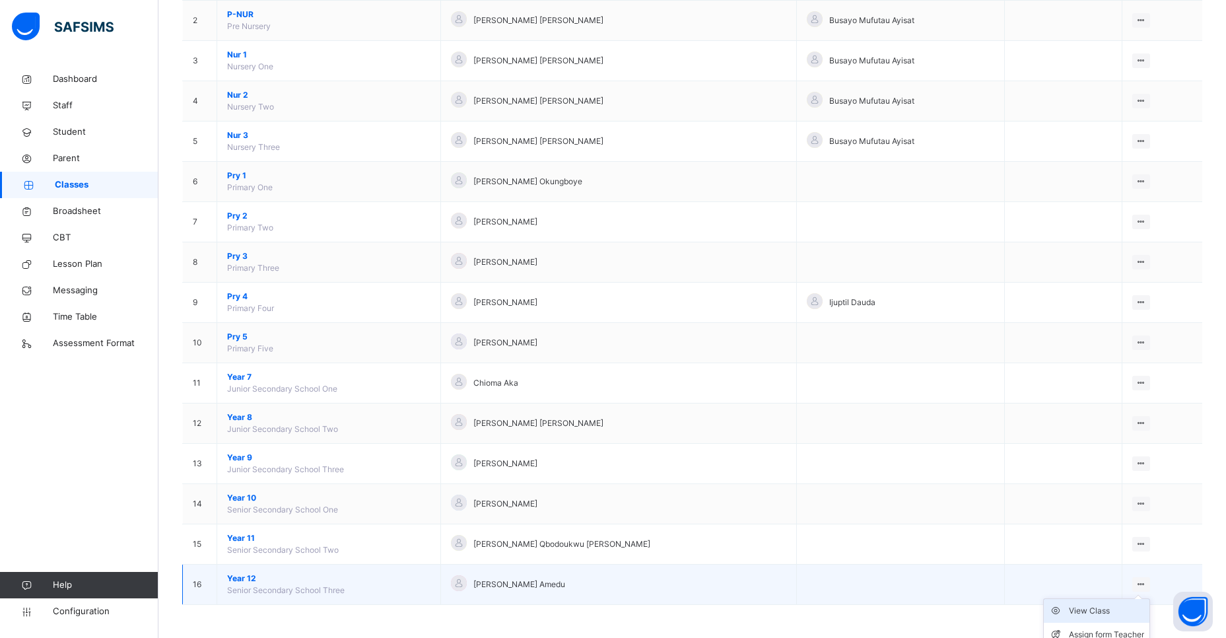
click at [1099, 611] on div "View Class" at bounding box center [1106, 610] width 75 height 13
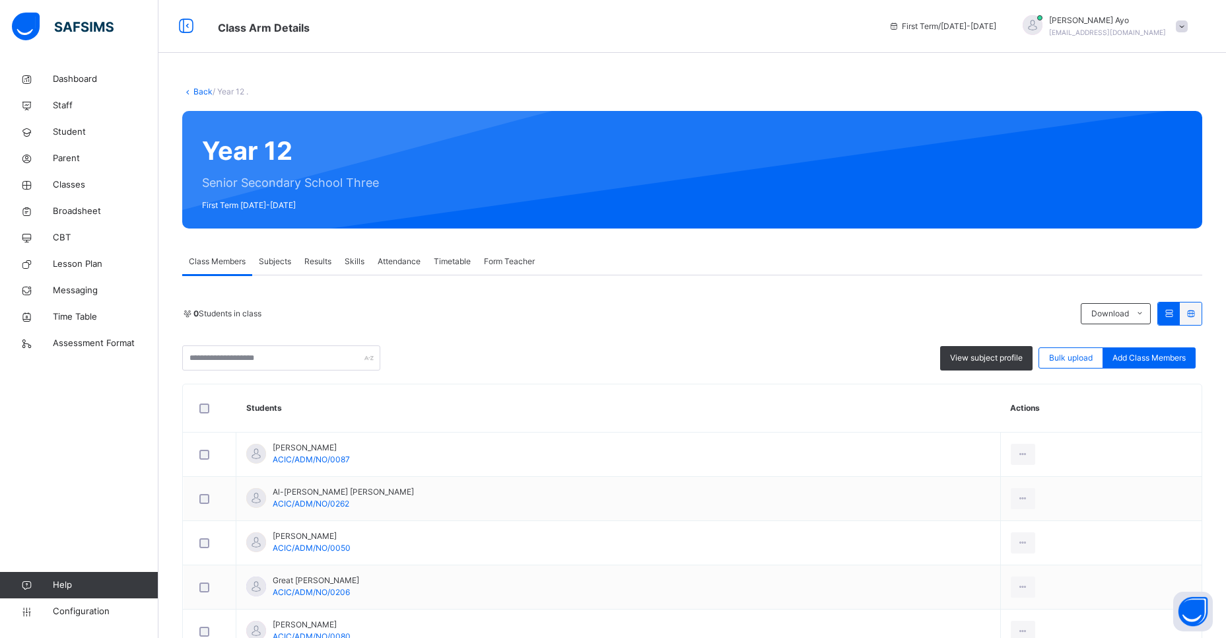
click at [271, 261] on span "Subjects" at bounding box center [275, 262] width 32 height 12
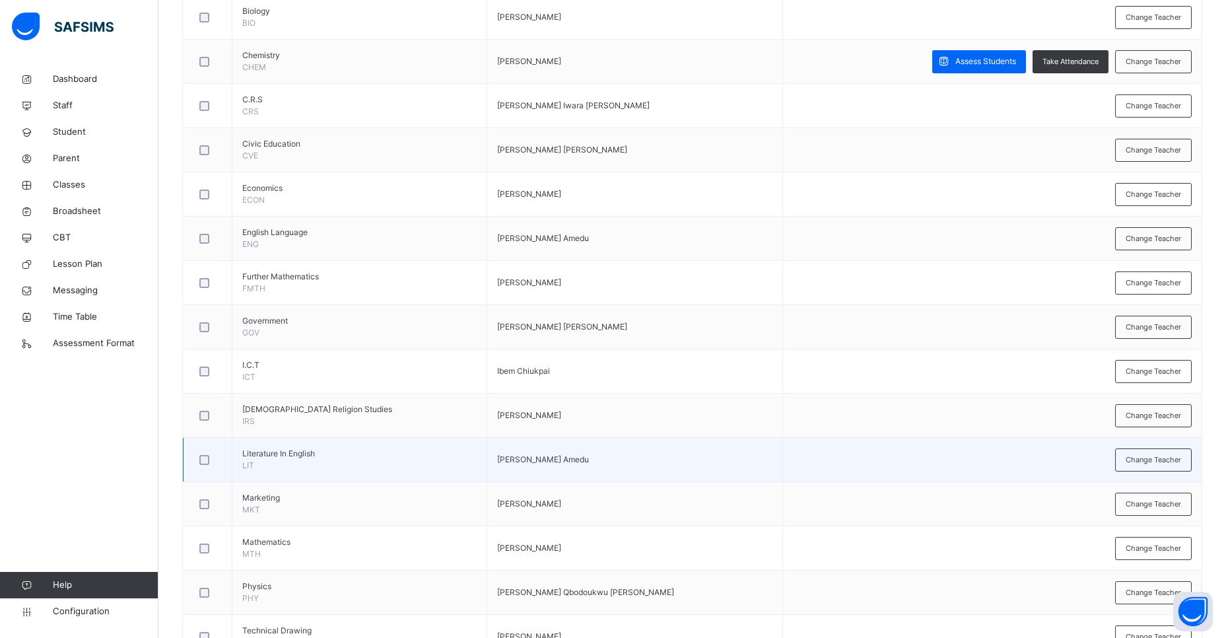
scroll to position [437, 0]
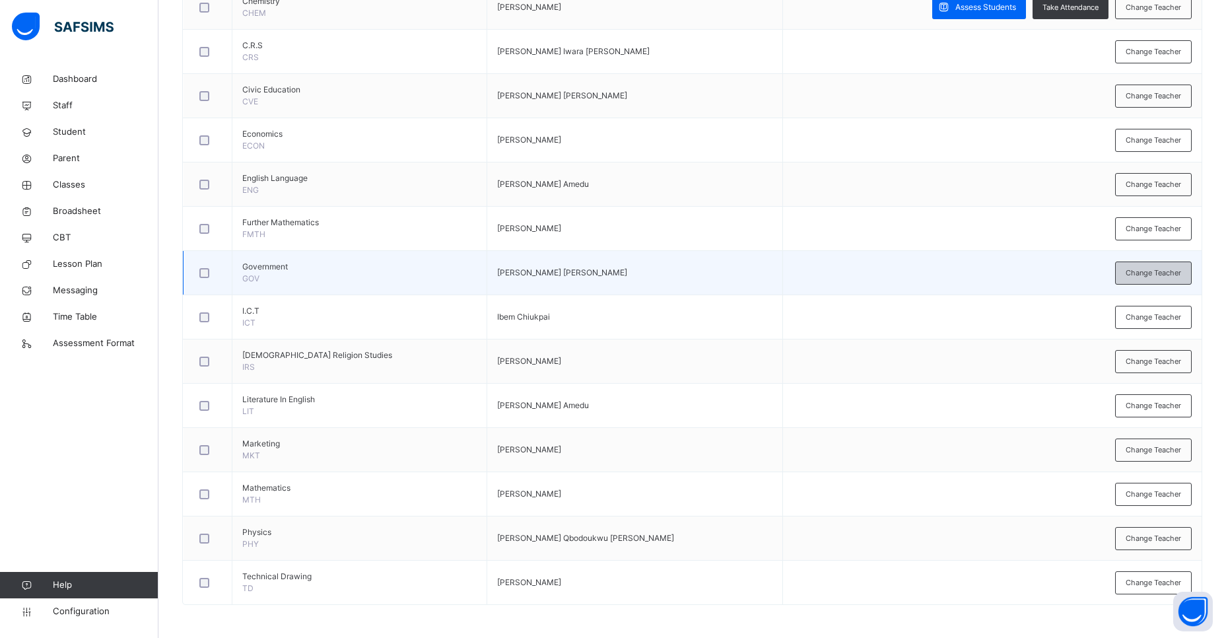
click at [1146, 273] on span "Change Teacher" at bounding box center [1153, 272] width 55 height 11
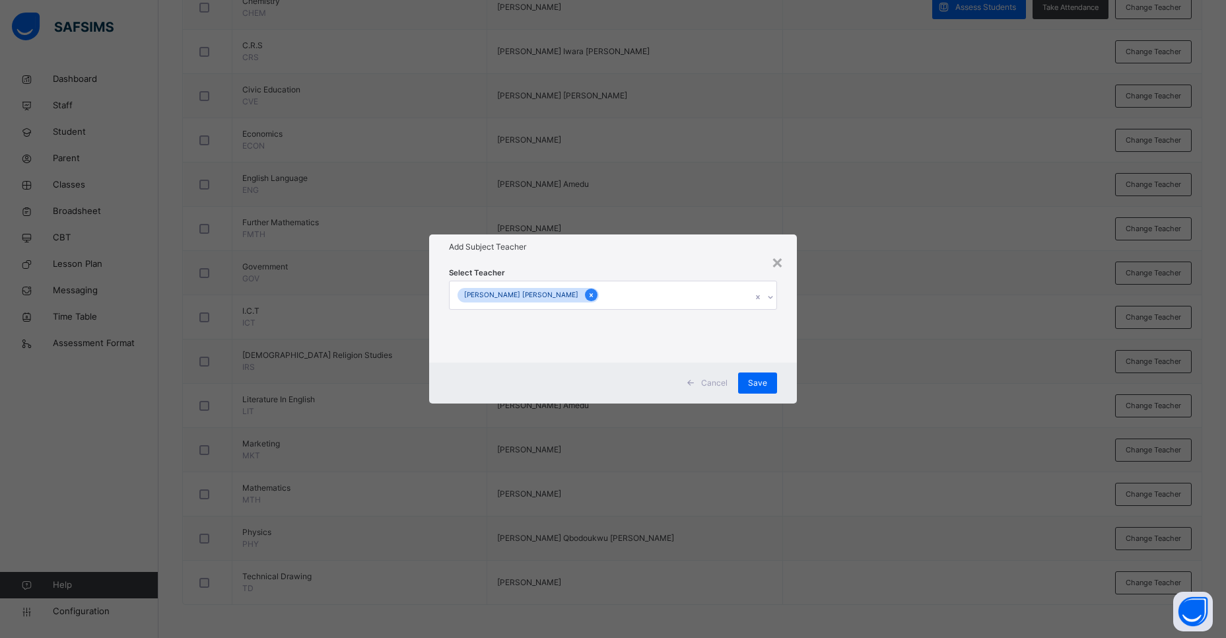
click at [590, 296] on icon at bounding box center [591, 295] width 3 height 4
click at [612, 292] on div "Select subject teacher's name" at bounding box center [605, 295] width 305 height 28
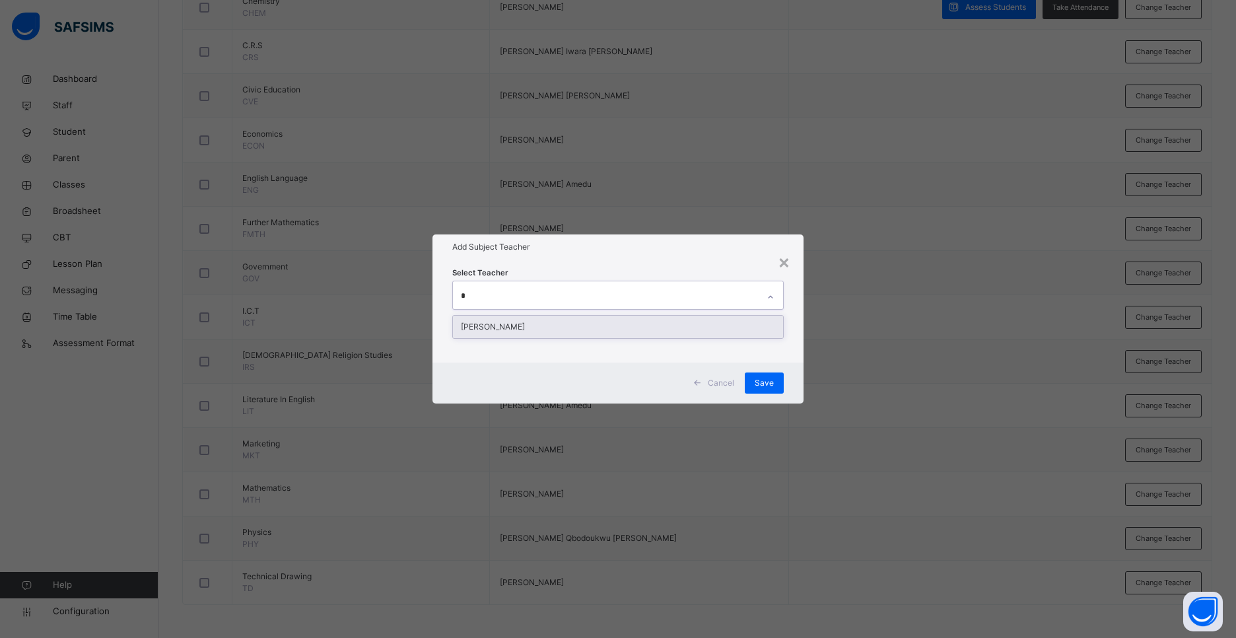
type input "**"
click at [557, 329] on div "[PERSON_NAME]" at bounding box center [618, 327] width 330 height 22
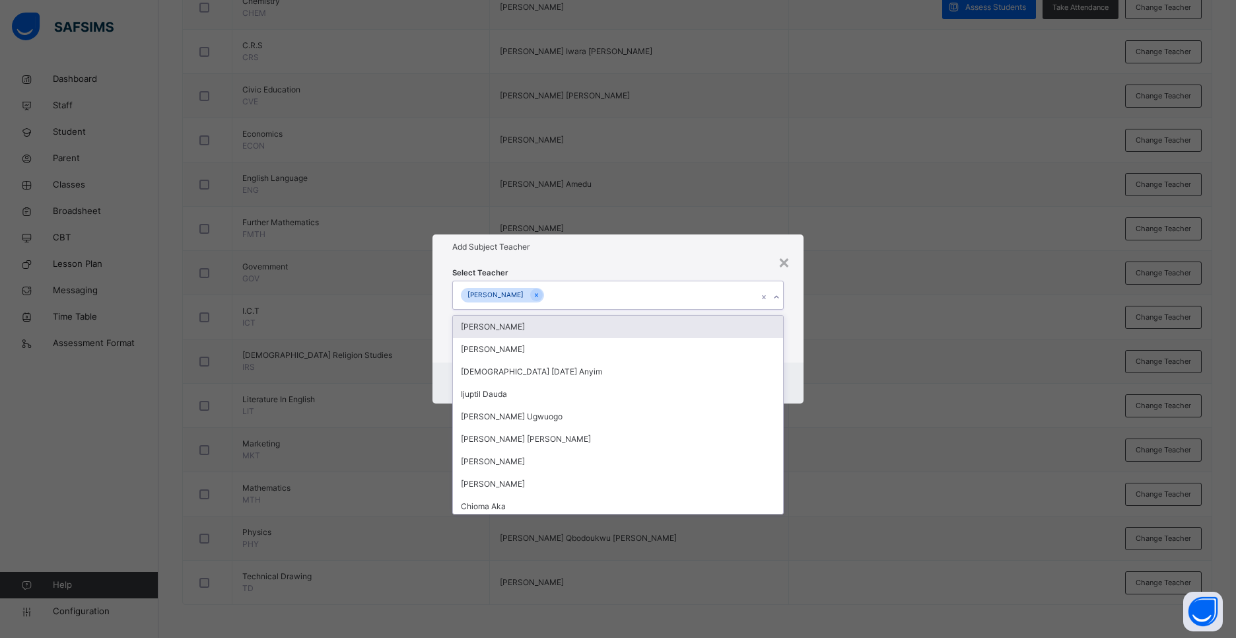
click at [732, 297] on div "[PERSON_NAME]" at bounding box center [605, 295] width 305 height 28
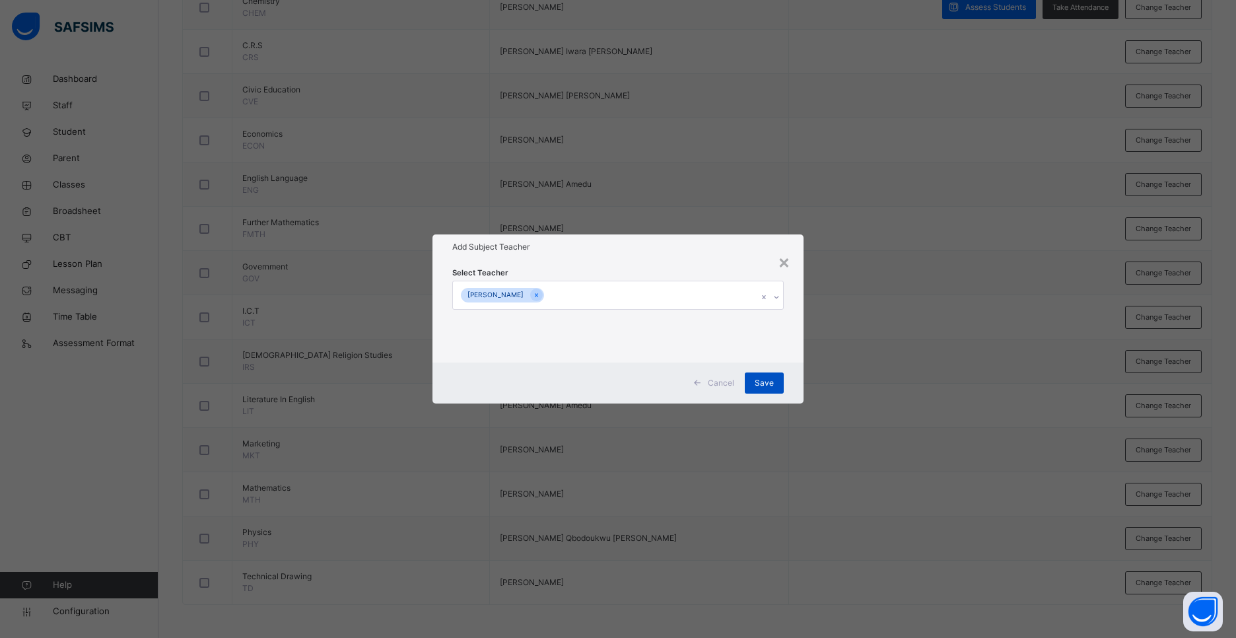
click at [764, 378] on span "Save" at bounding box center [764, 383] width 19 height 12
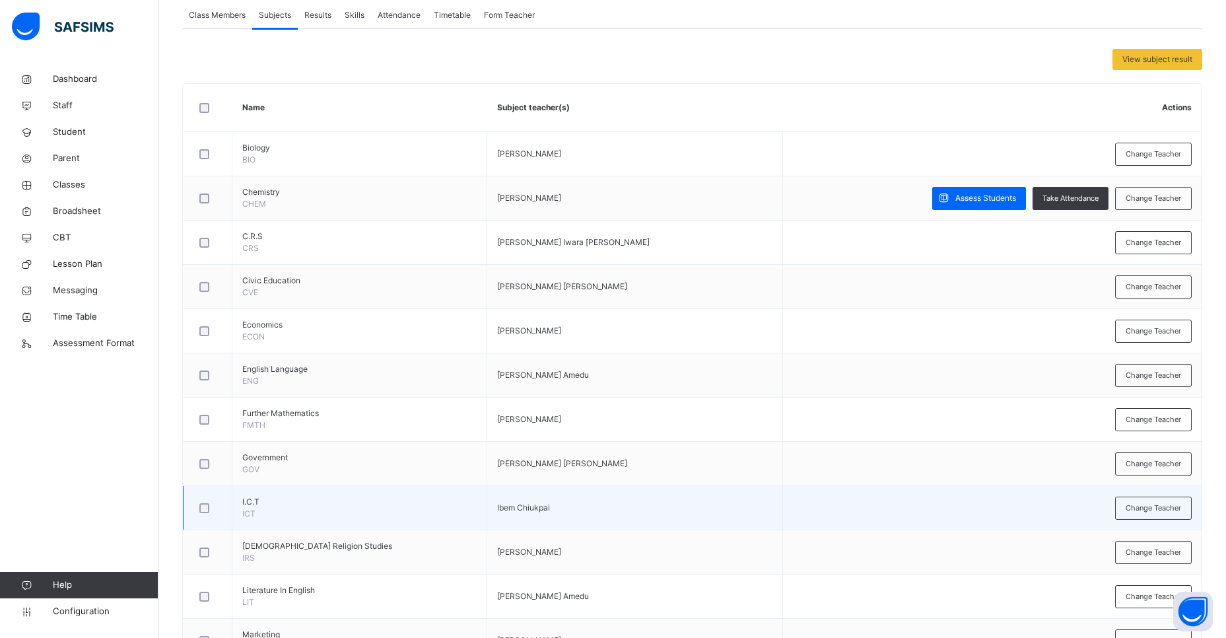
scroll to position [246, 0]
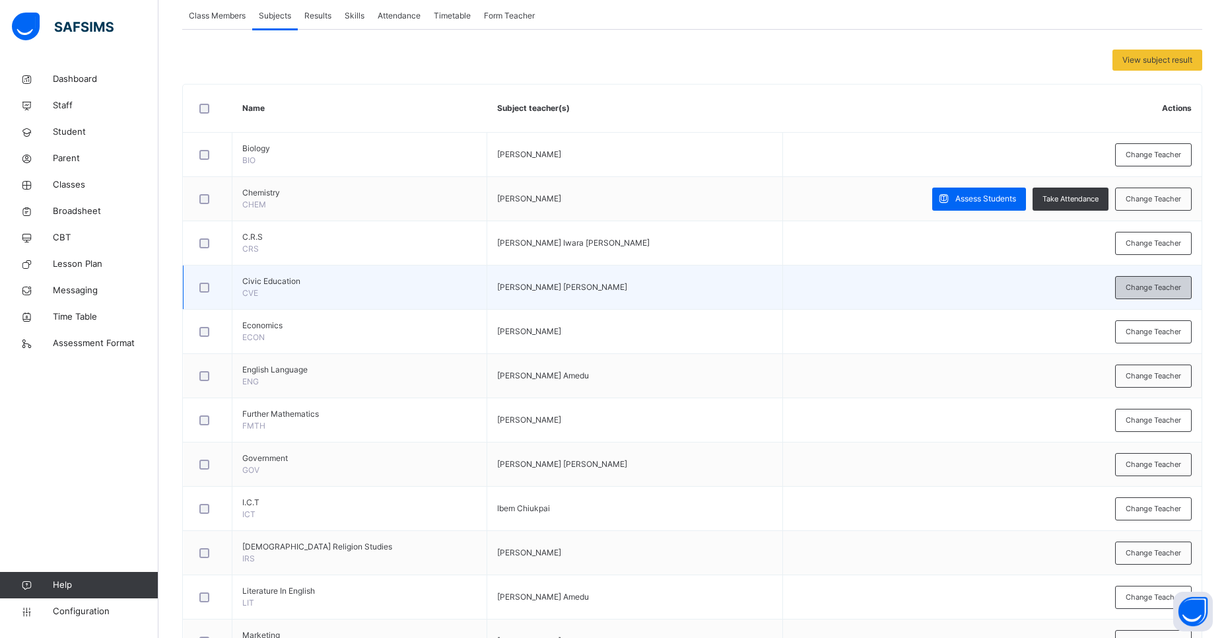
click at [1181, 294] on div "Change Teacher" at bounding box center [1153, 287] width 77 height 23
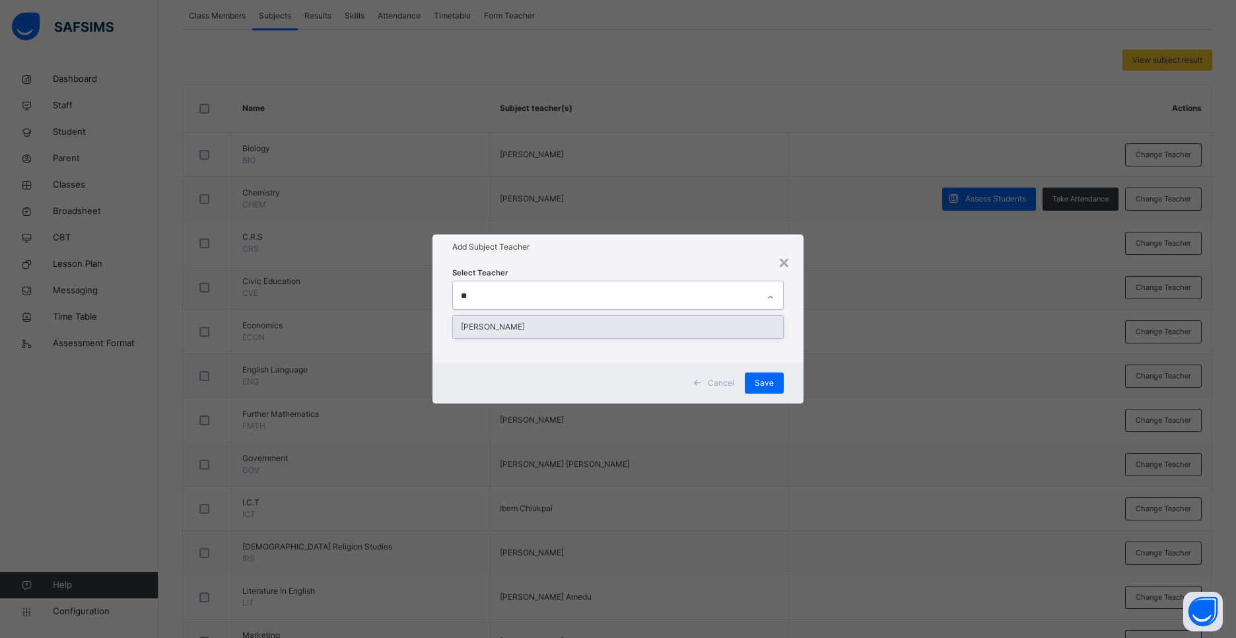
type input "***"
click at [539, 330] on div "[PERSON_NAME]" at bounding box center [618, 327] width 330 height 22
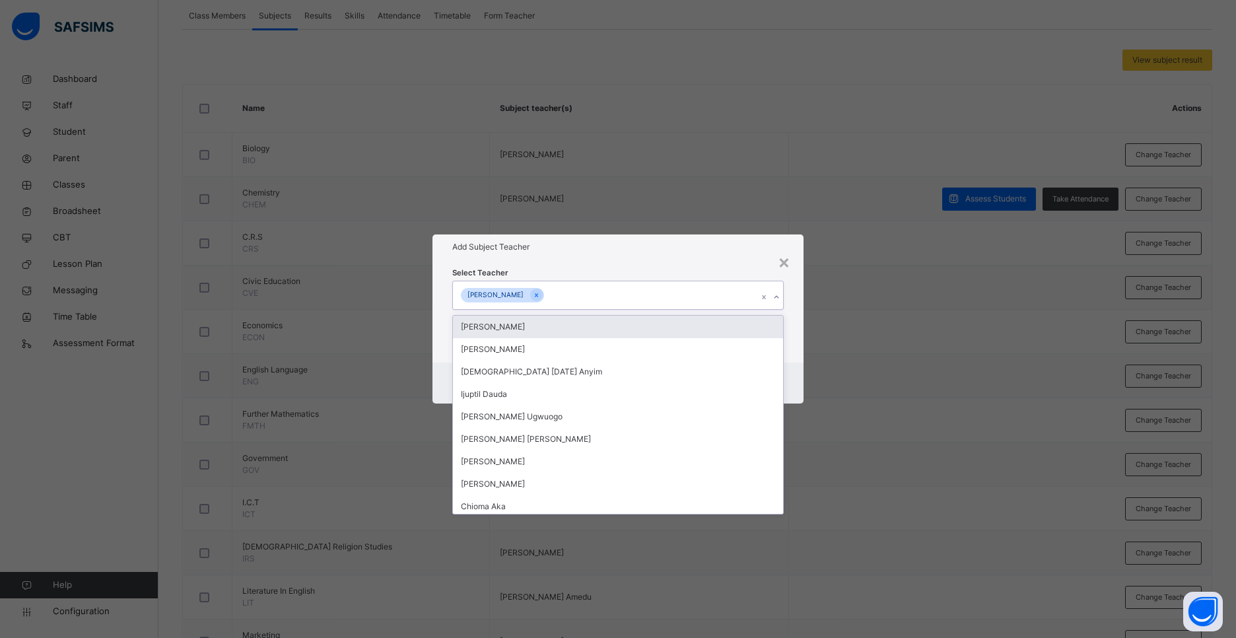
click at [708, 292] on div "[PERSON_NAME]" at bounding box center [605, 295] width 305 height 28
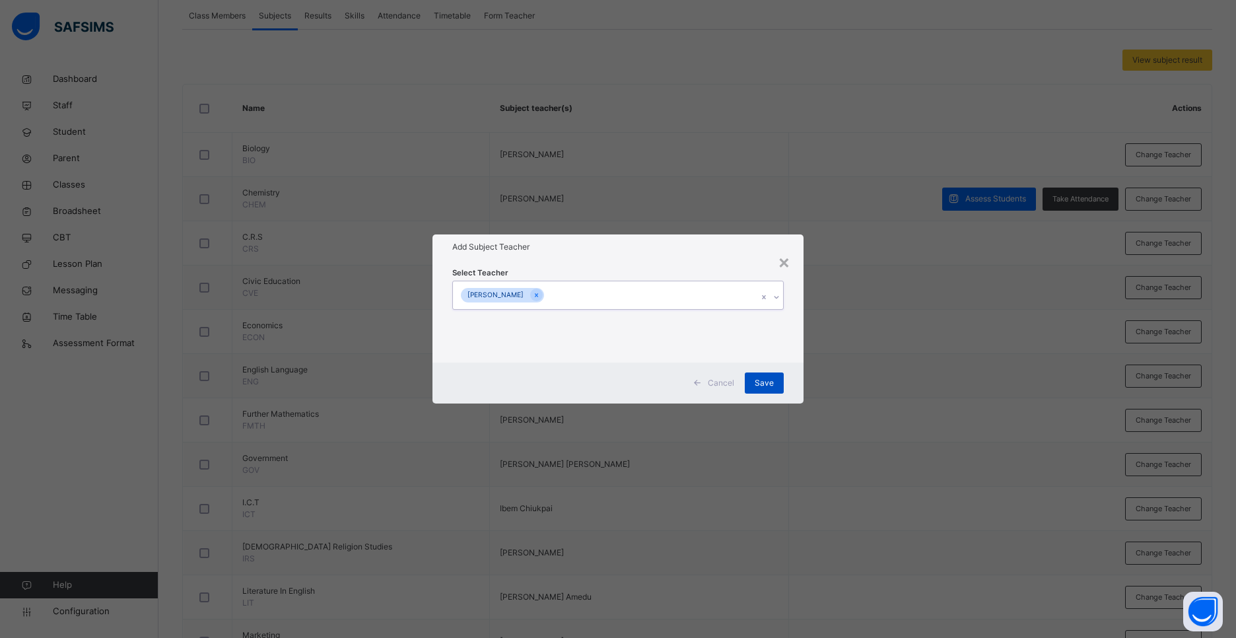
click at [762, 380] on span "Save" at bounding box center [764, 383] width 19 height 12
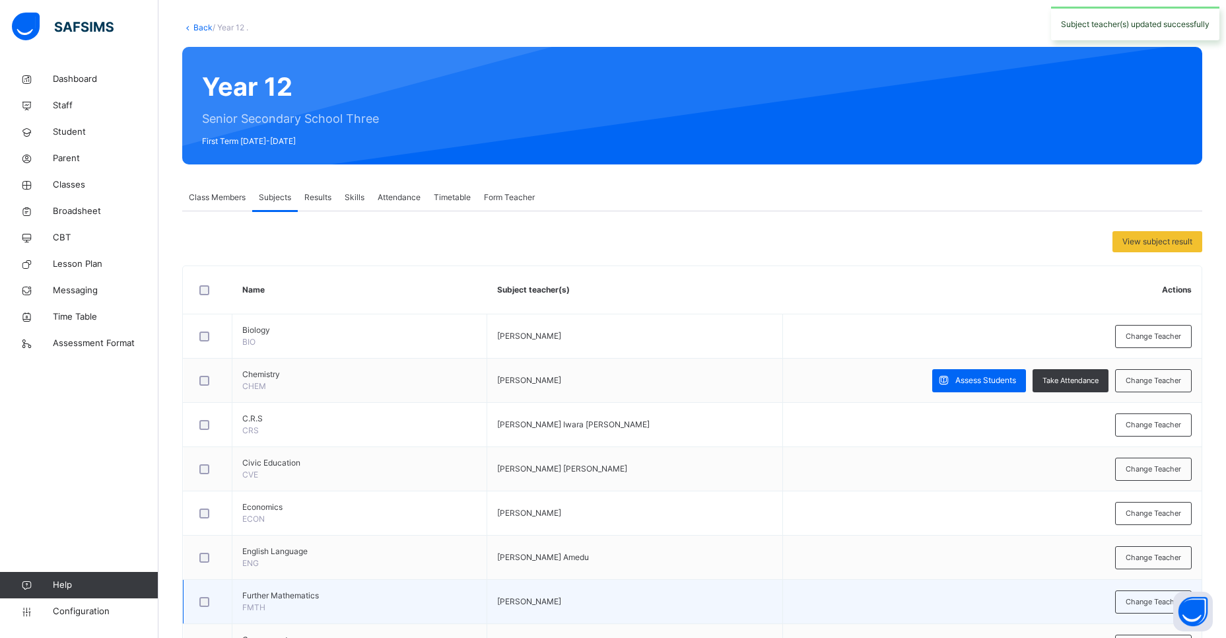
scroll to position [0, 0]
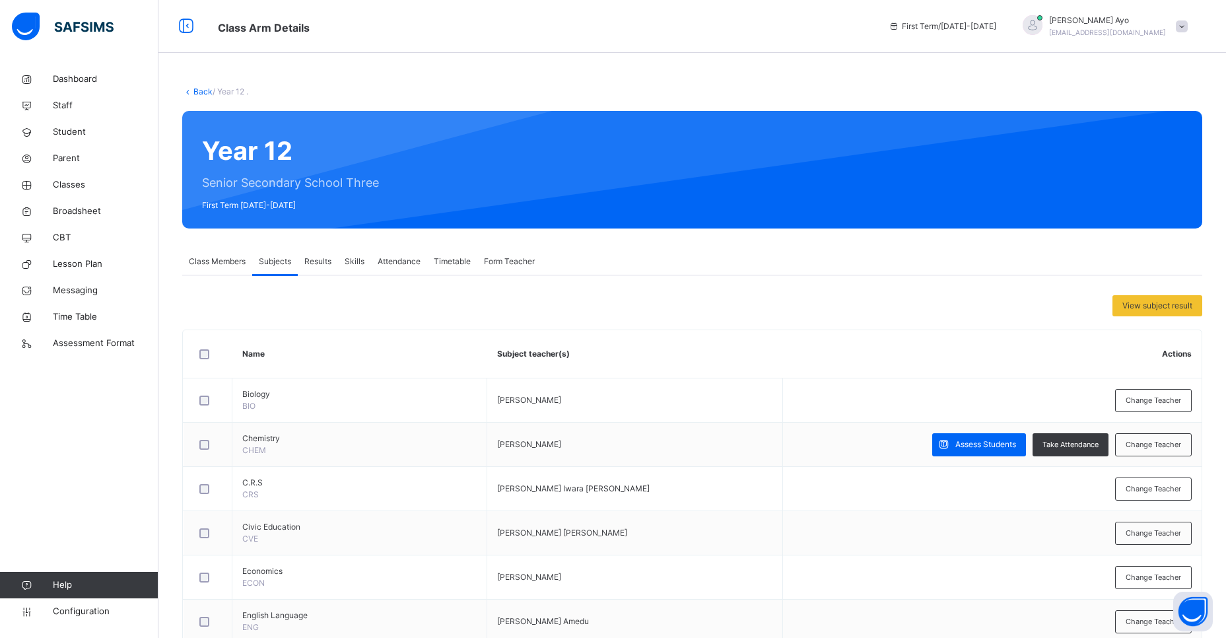
click at [208, 259] on span "Class Members" at bounding box center [217, 262] width 57 height 12
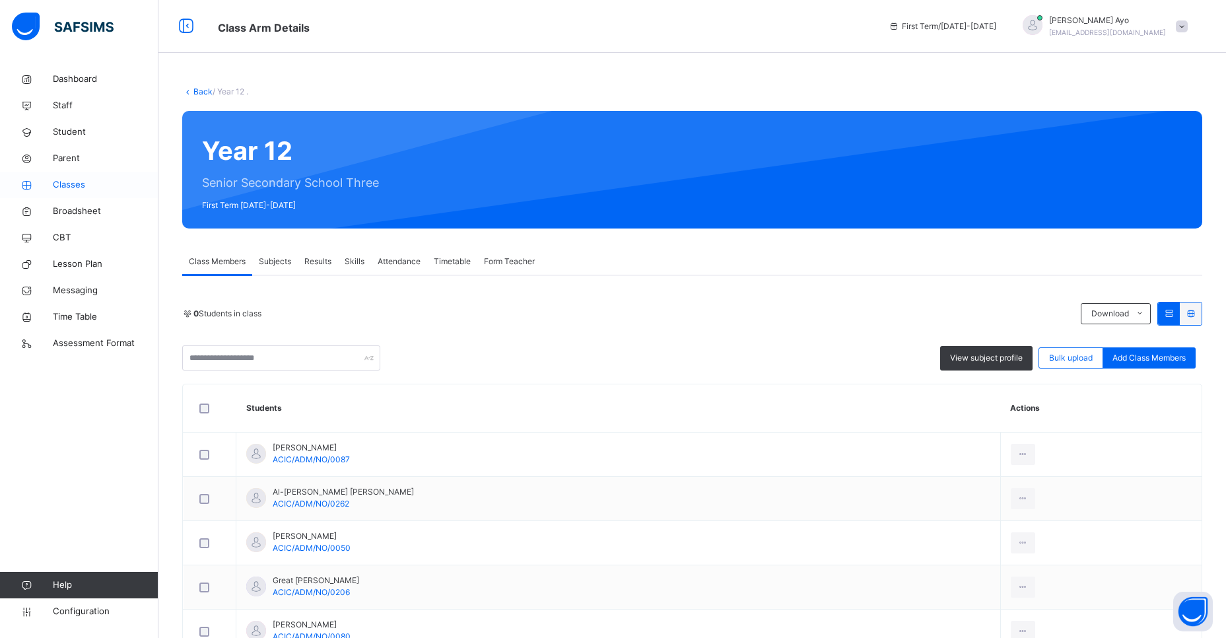
click at [74, 186] on span "Classes" at bounding box center [106, 184] width 106 height 13
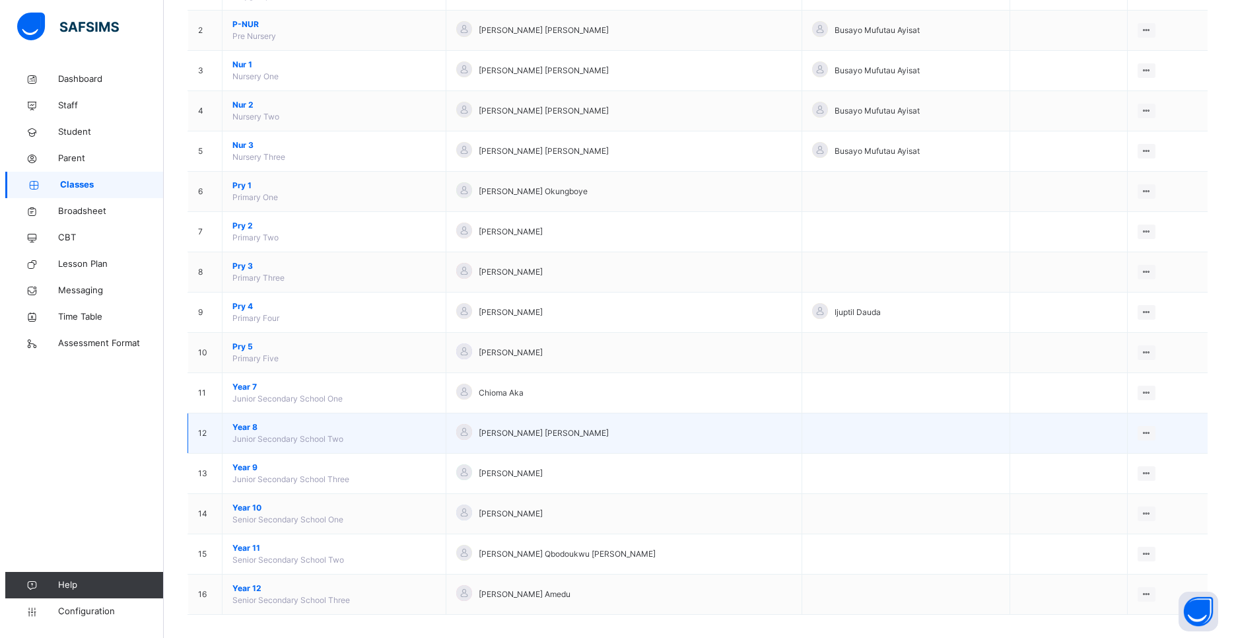
scroll to position [197, 0]
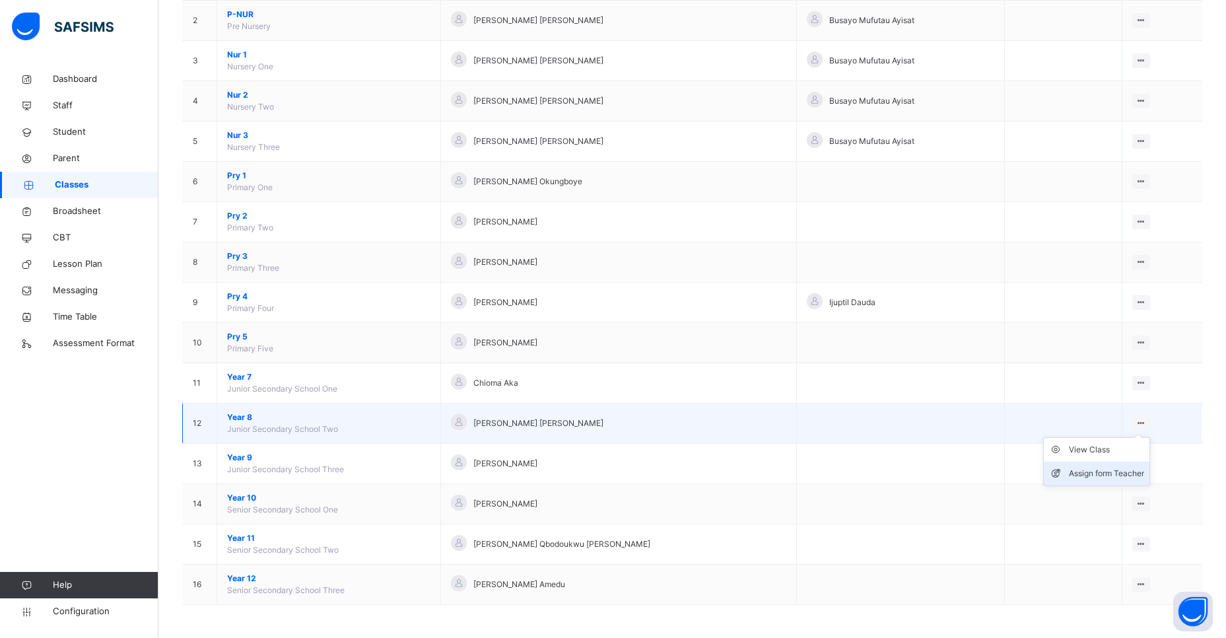
click at [1109, 473] on div "Assign form Teacher" at bounding box center [1106, 473] width 75 height 13
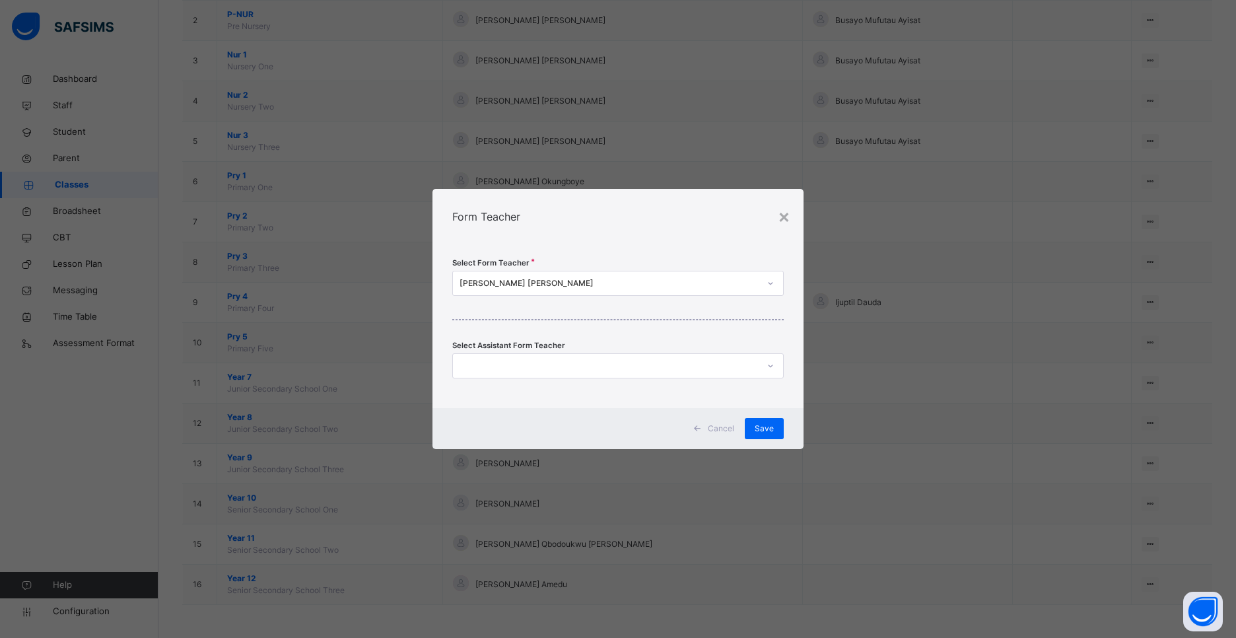
click at [568, 286] on div "[PERSON_NAME] [PERSON_NAME]" at bounding box center [610, 283] width 300 height 12
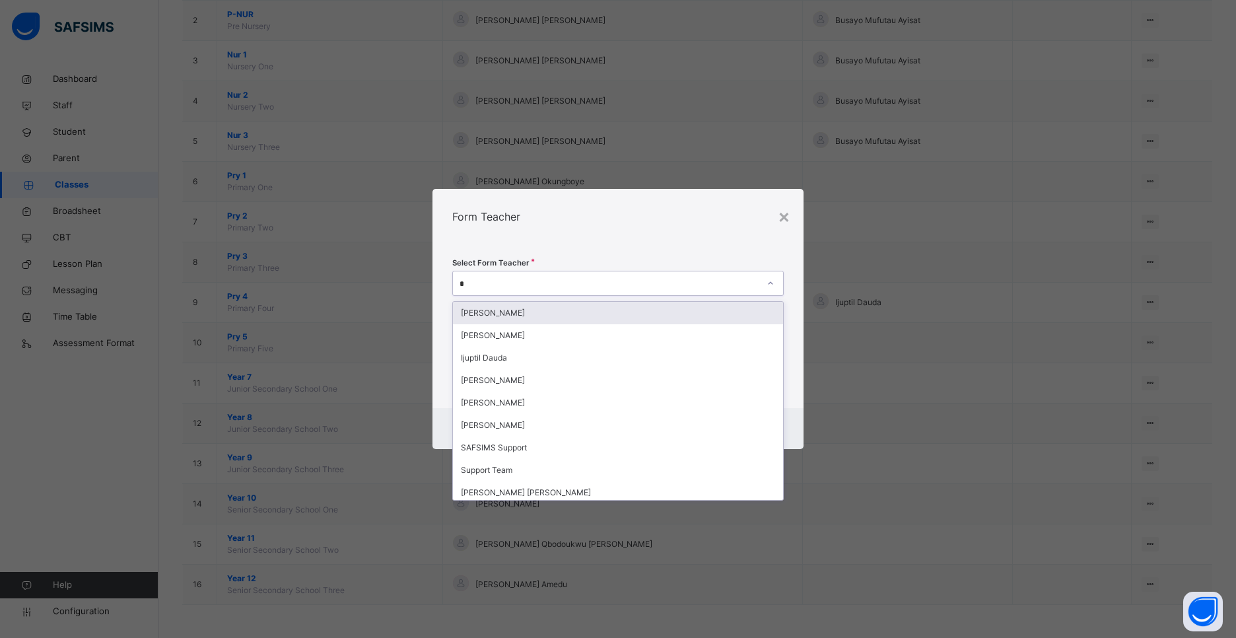
type input "**"
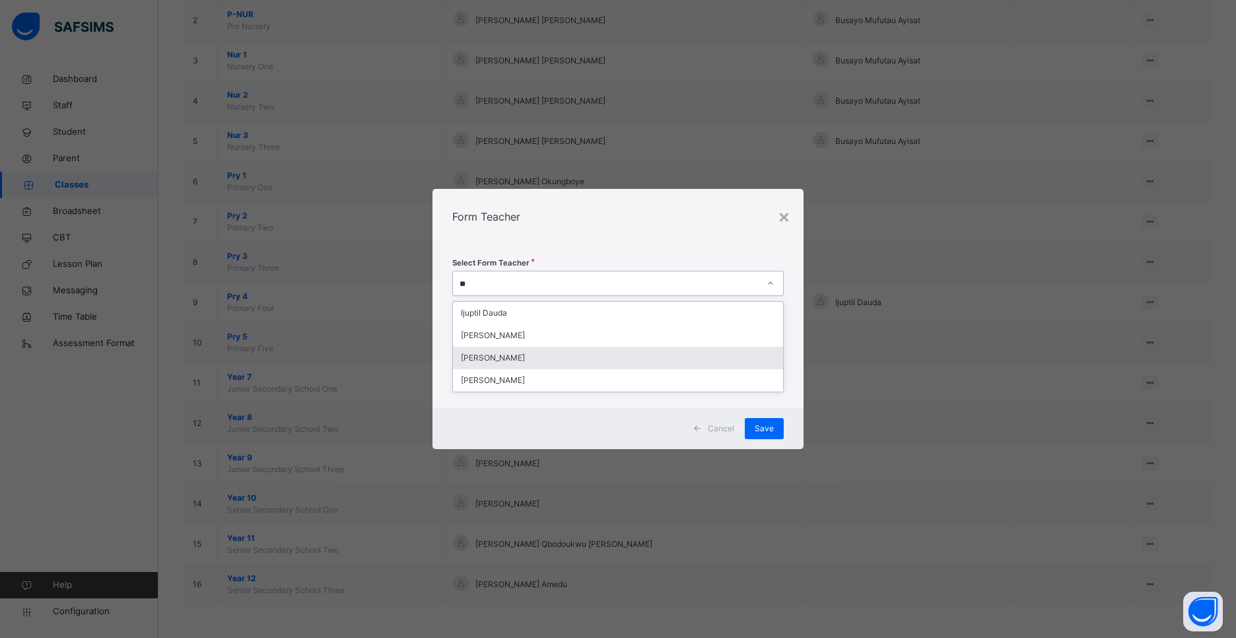
drag, startPoint x: 494, startPoint y: 356, endPoint x: 500, endPoint y: 354, distance: 6.9
click at [496, 356] on div "[PERSON_NAME]" at bounding box center [618, 358] width 330 height 22
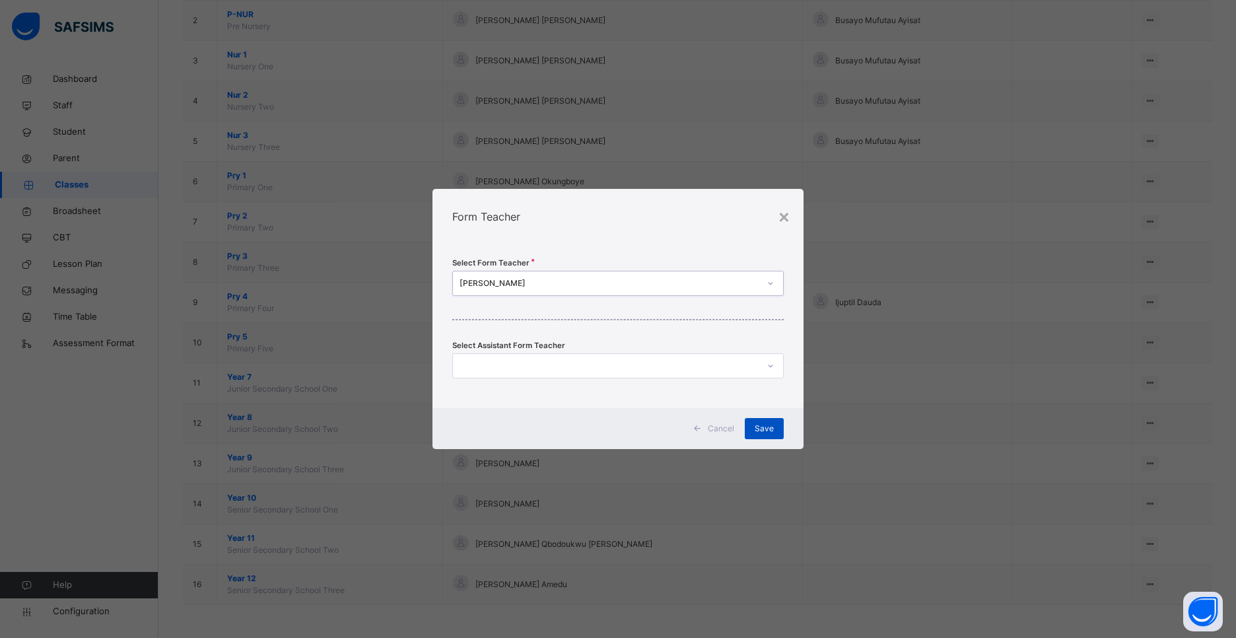
click at [770, 428] on span "Save" at bounding box center [764, 429] width 19 height 12
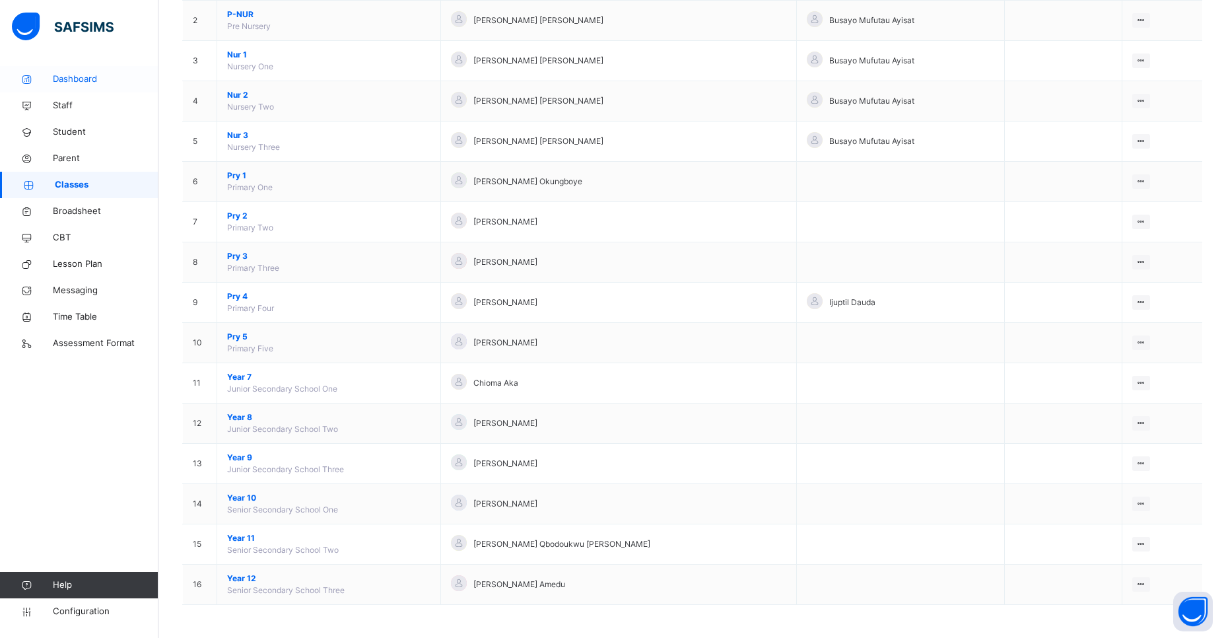
click at [76, 75] on span "Dashboard" at bounding box center [106, 79] width 106 height 13
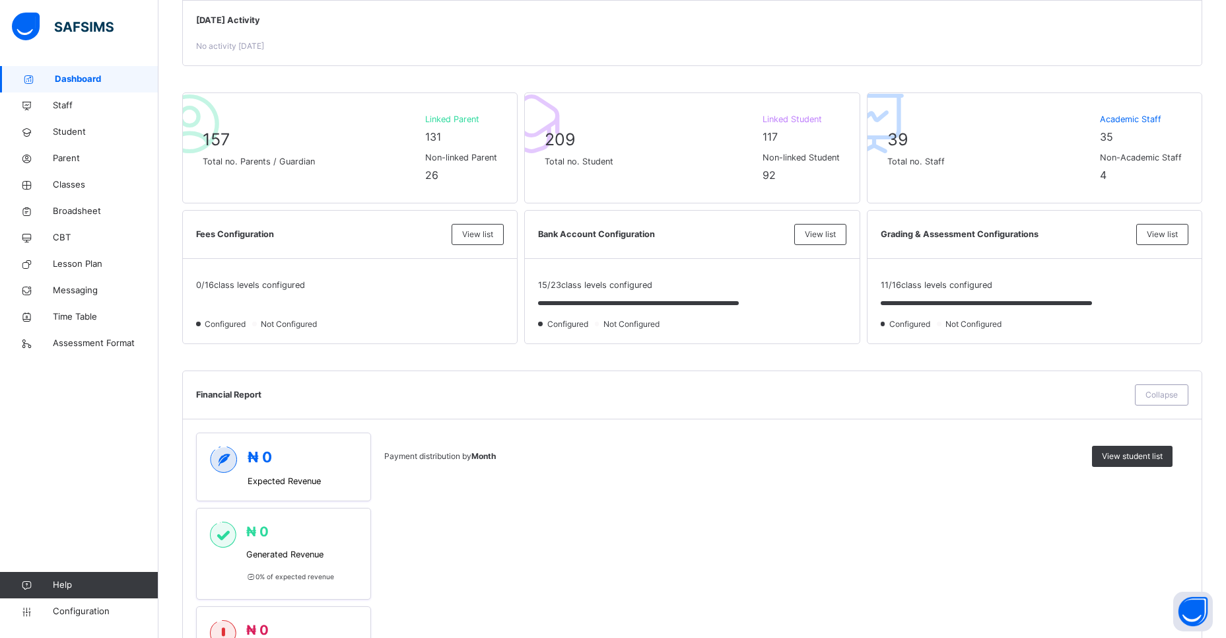
scroll to position [236, 0]
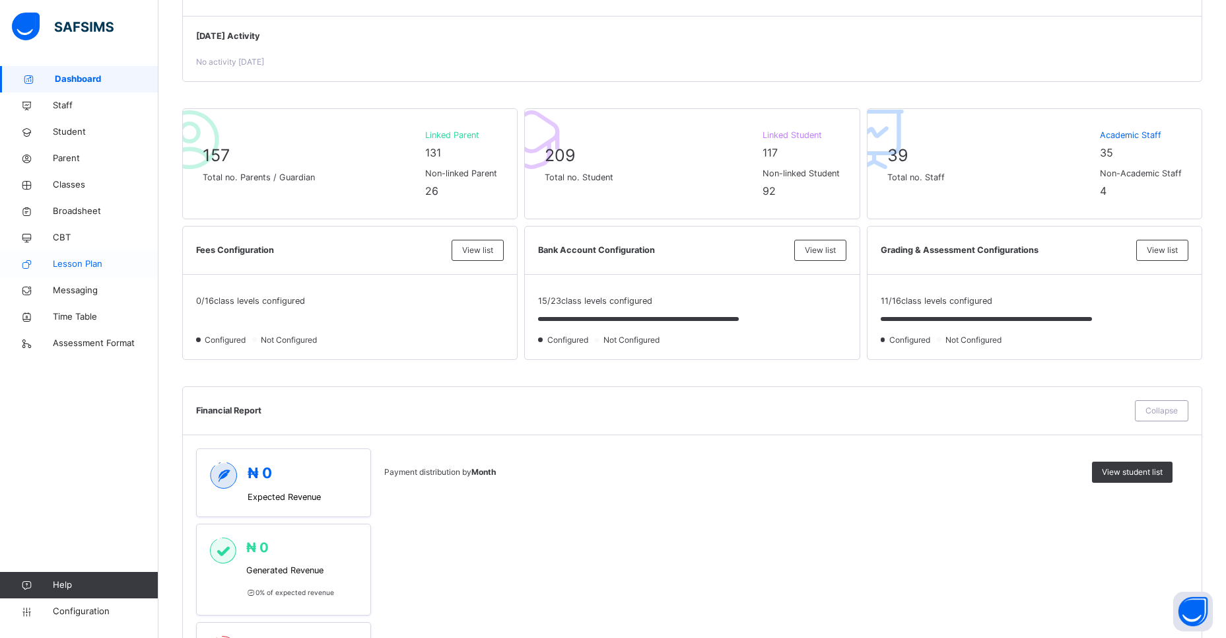
click at [93, 266] on span "Lesson Plan" at bounding box center [106, 263] width 106 height 13
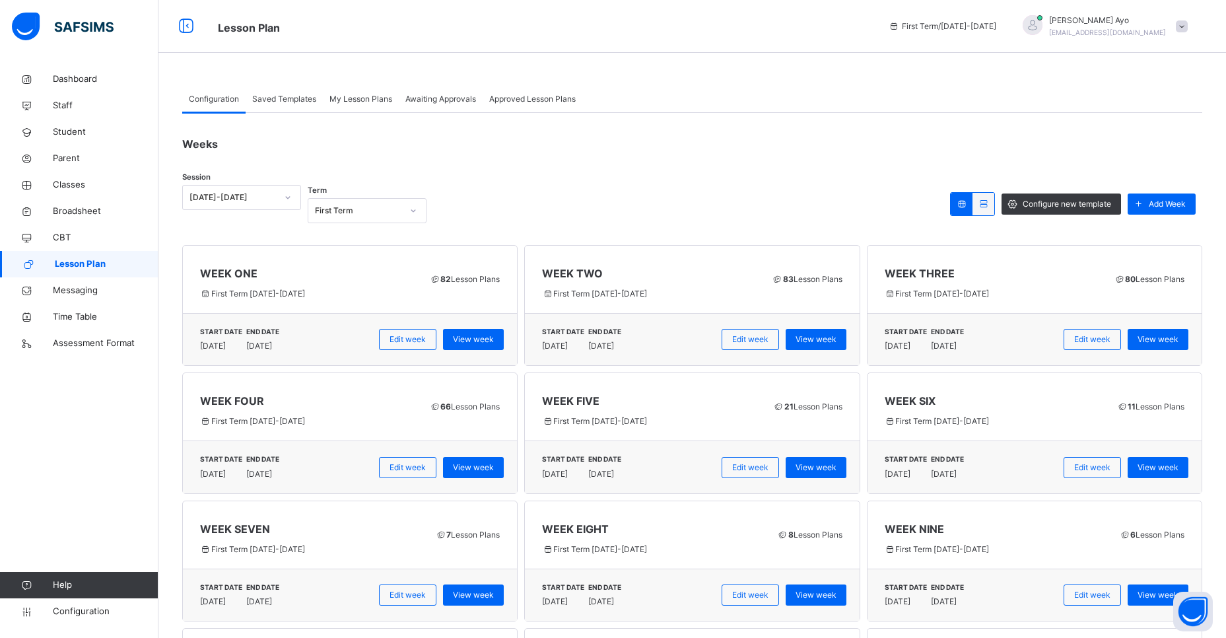
click at [456, 102] on span "Awaiting Approvals" at bounding box center [440, 99] width 71 height 12
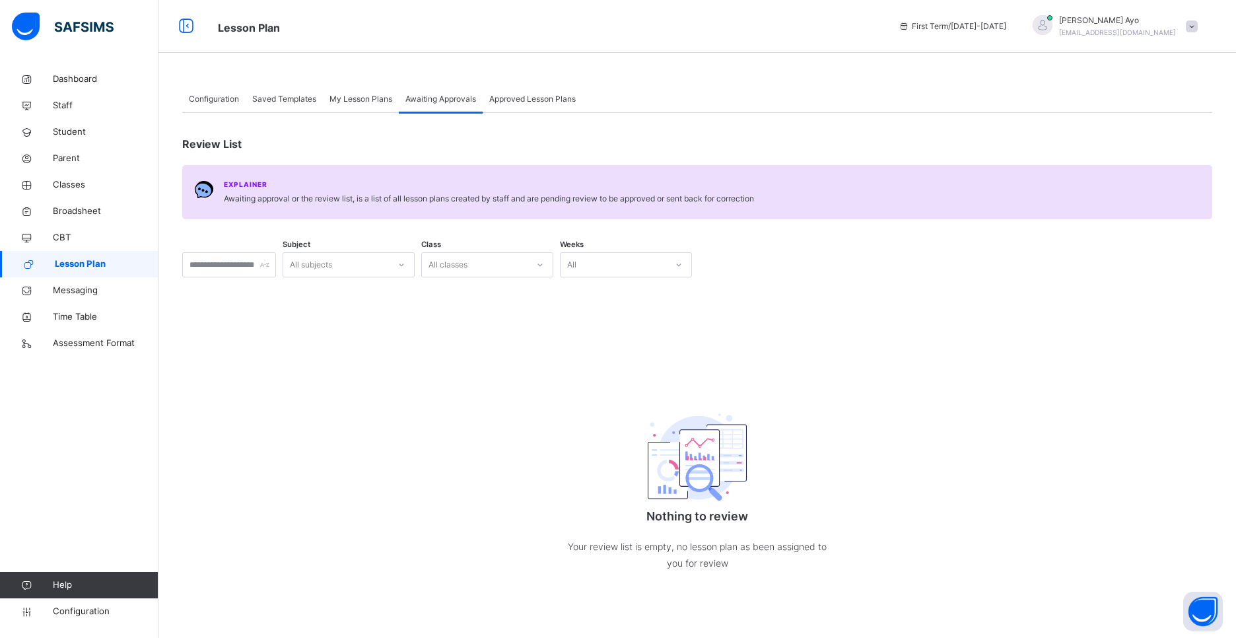
click at [528, 97] on span "Approved Lesson Plans" at bounding box center [532, 99] width 86 height 12
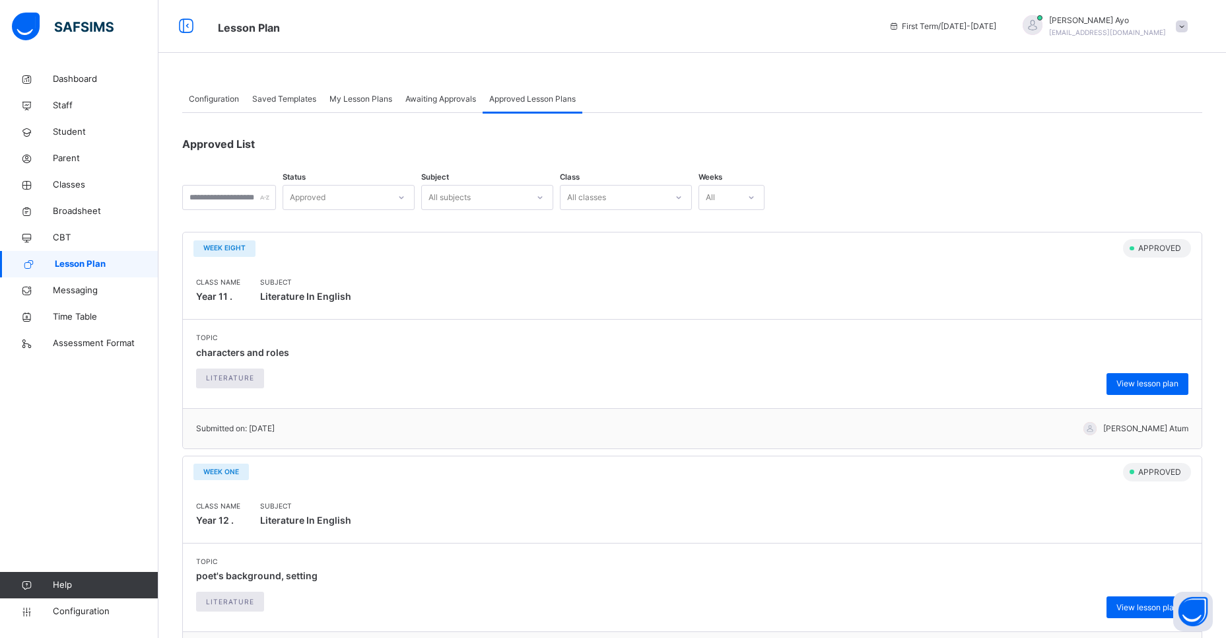
click at [360, 98] on span "My Lesson Plans" at bounding box center [360, 99] width 63 height 12
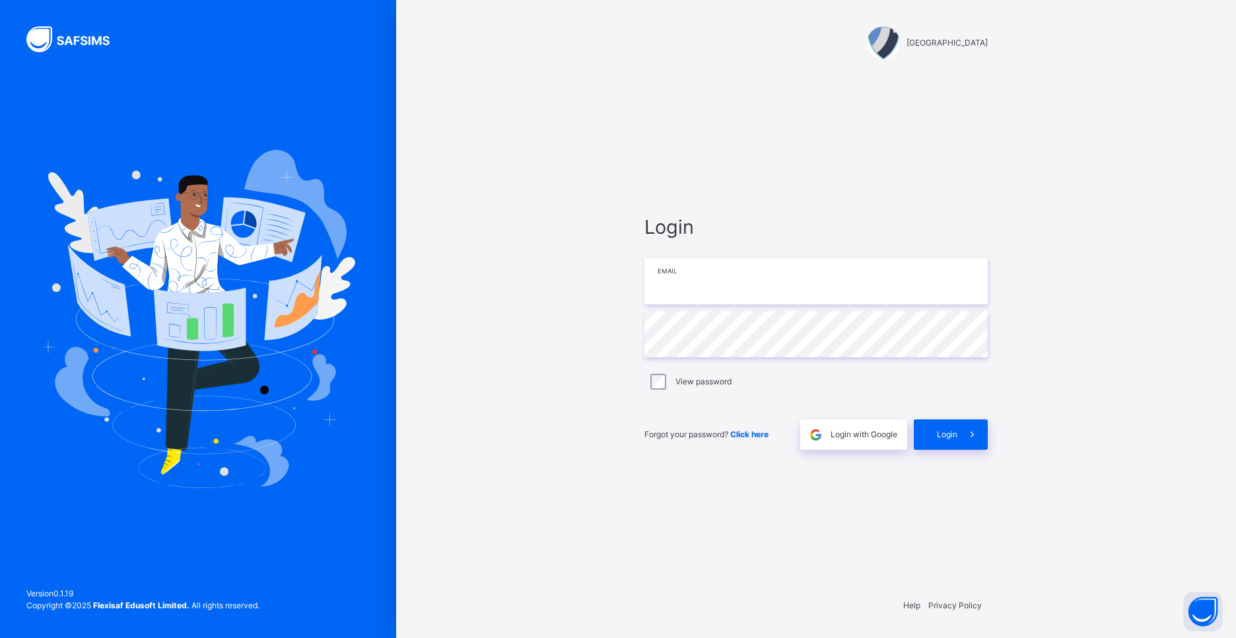
type input "**********"
